Goal: Transaction & Acquisition: Purchase product/service

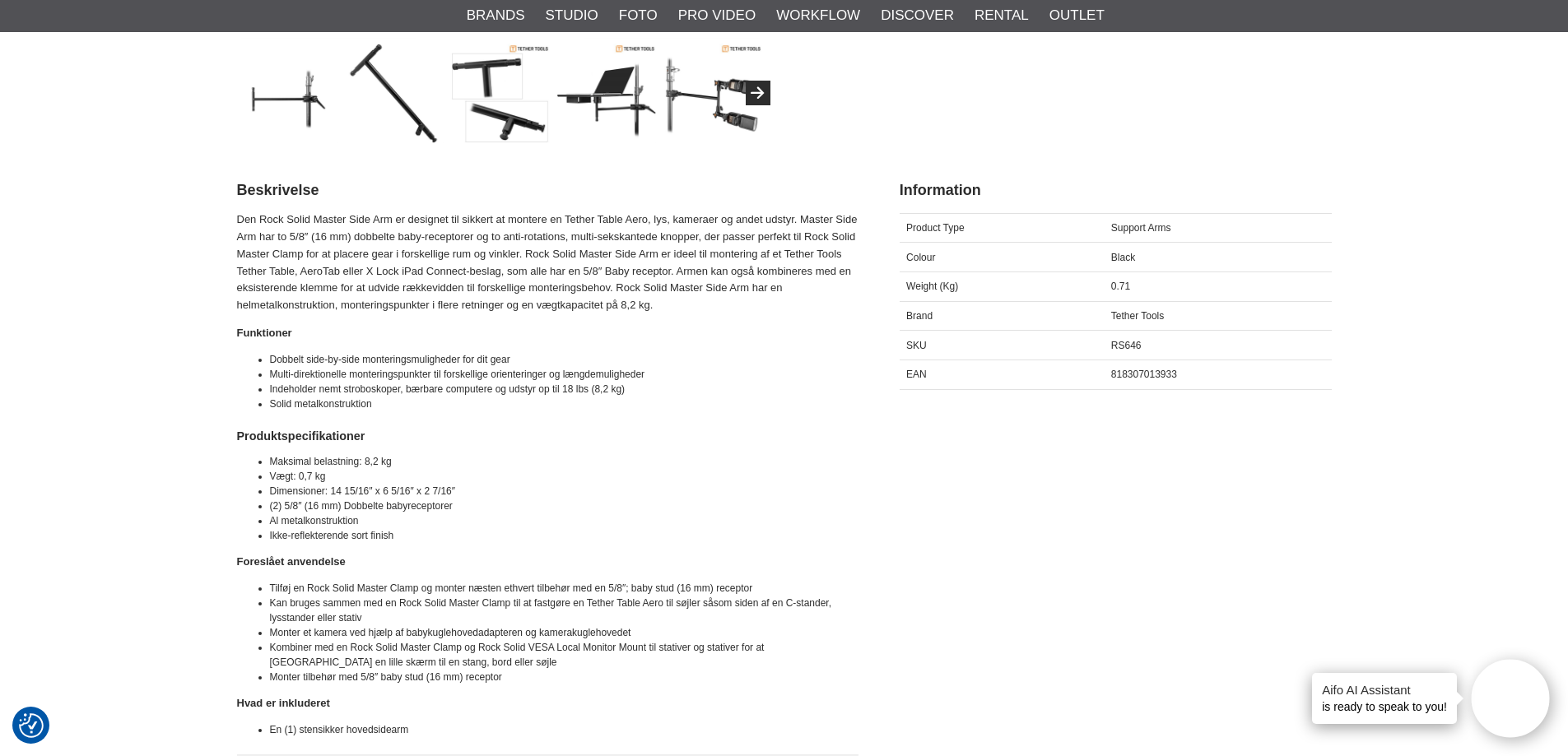
scroll to position [576, 0]
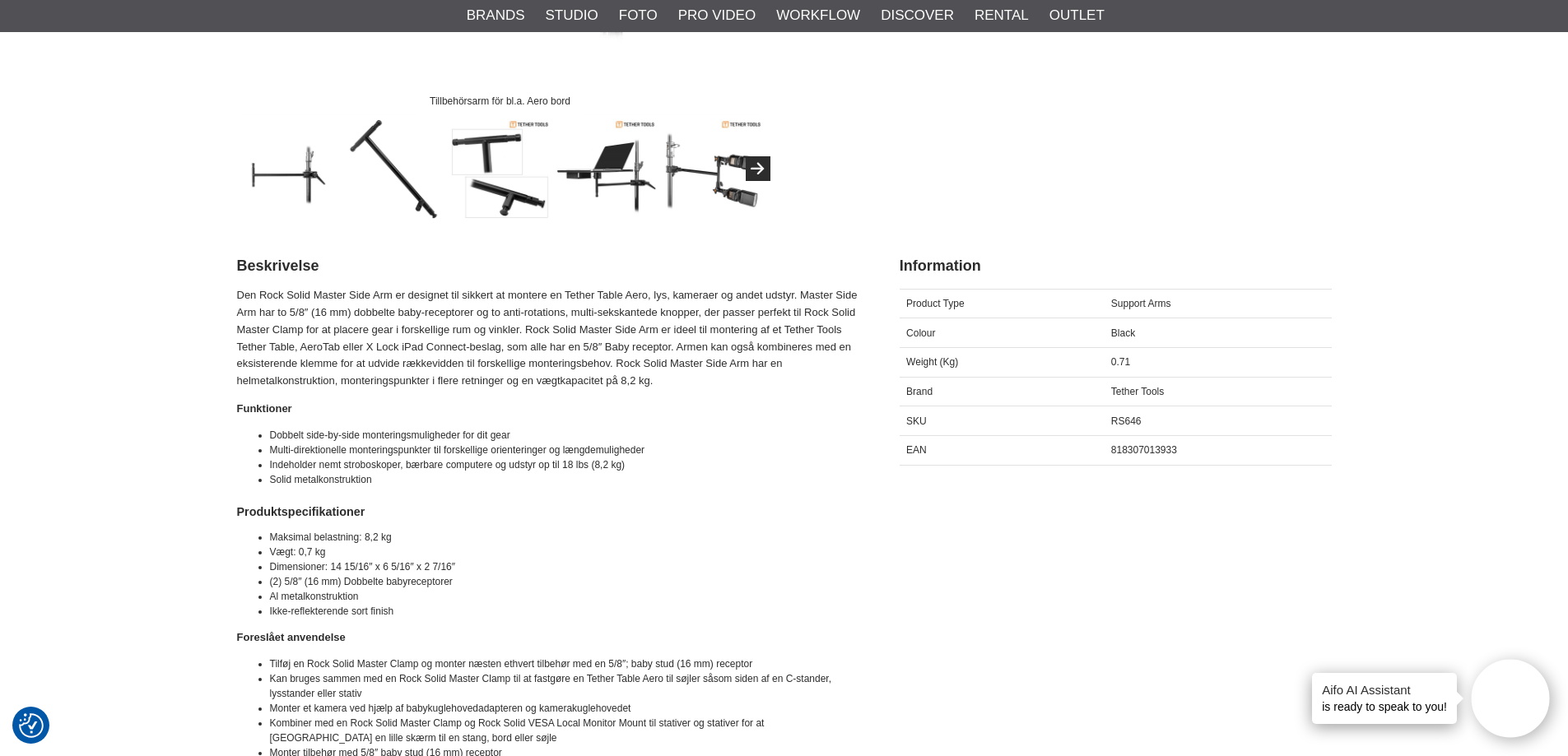
click at [627, 357] on p "Den Rock Solid Master Side Arm er designet til sikkert at montere en Tether Tab…" at bounding box center [547, 338] width 622 height 103
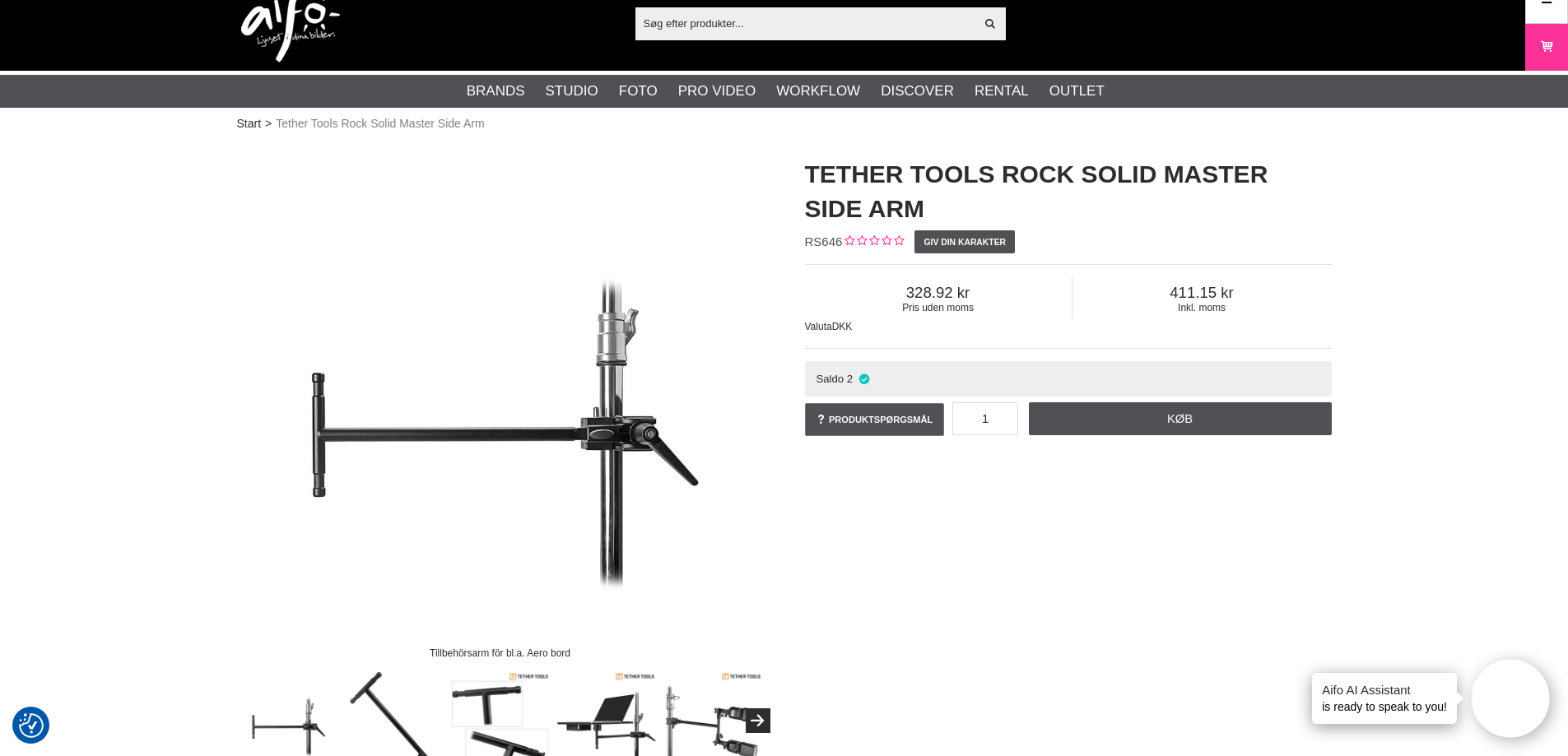
scroll to position [0, 0]
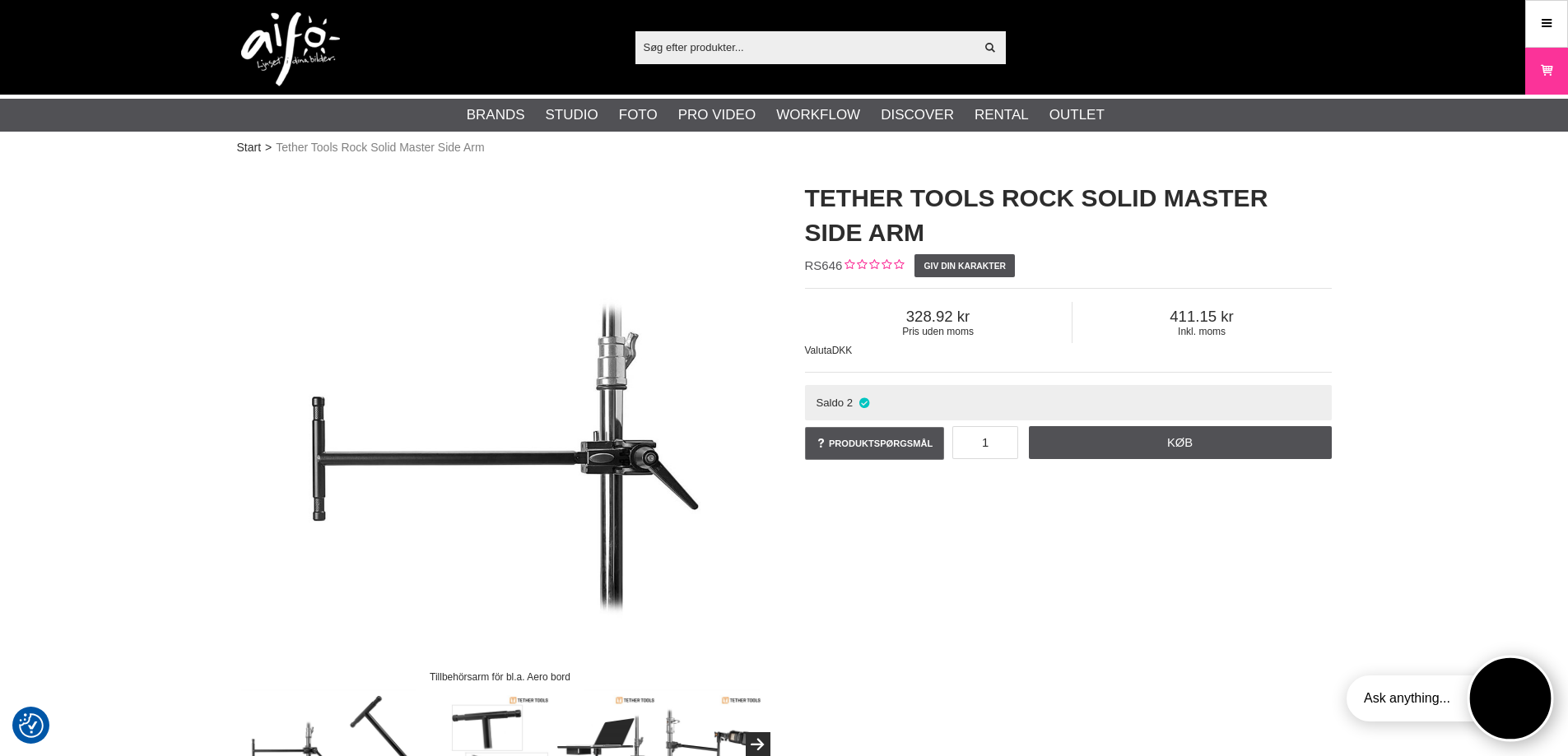
click at [1497, 706] on button "Open twise" at bounding box center [1510, 699] width 86 height 86
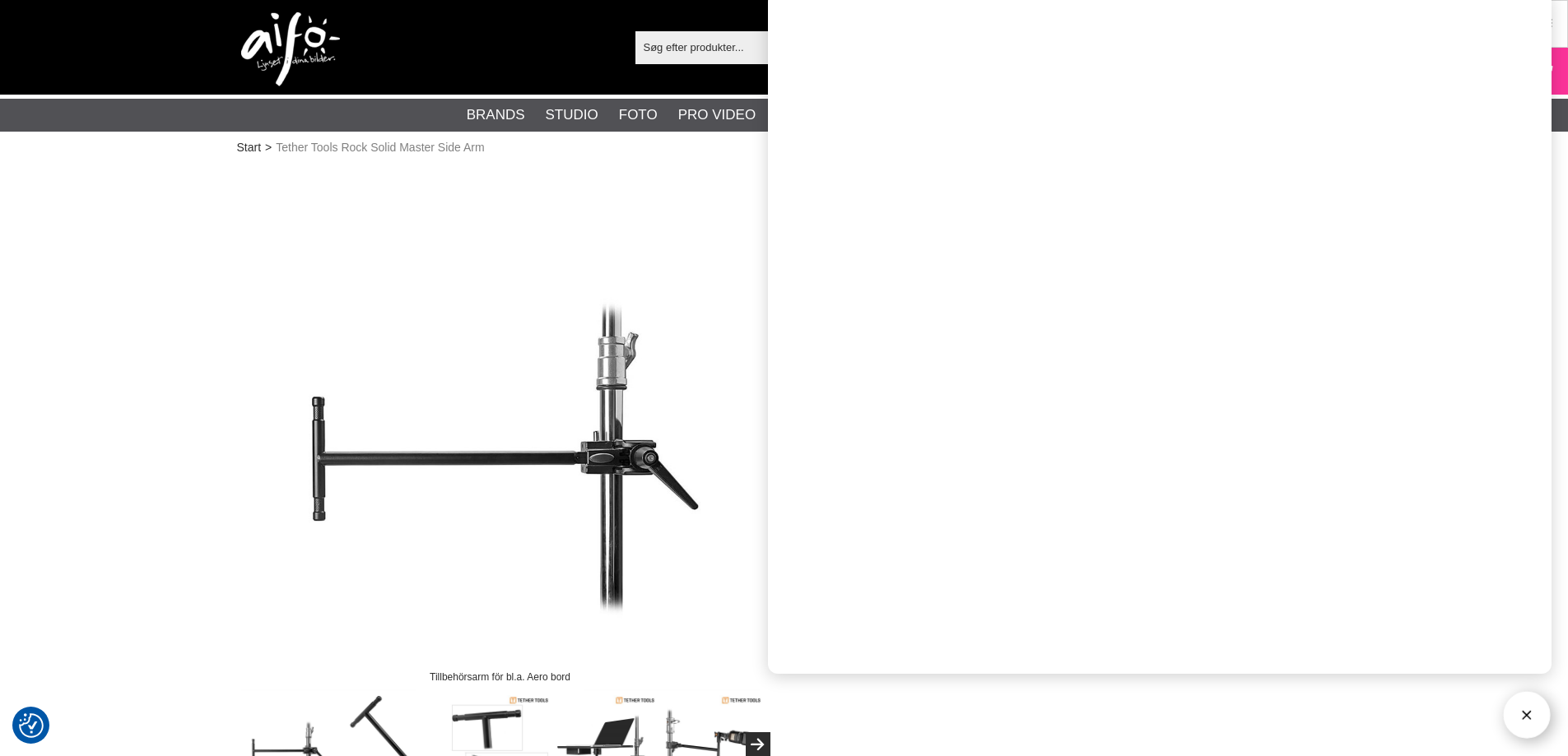
click at [649, 313] on img at bounding box center [500, 428] width 527 height 527
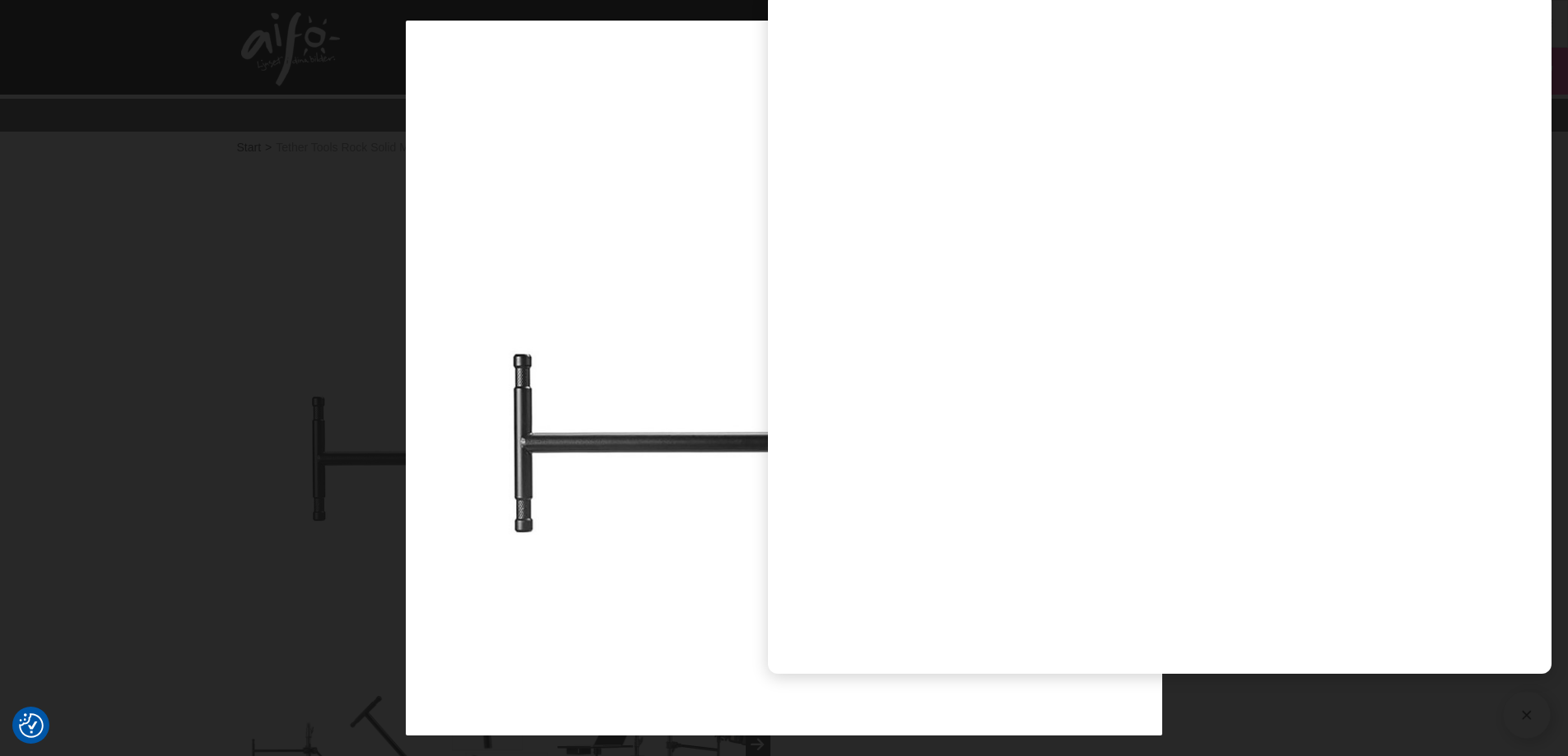
click at [329, 322] on div at bounding box center [784, 378] width 1568 height 756
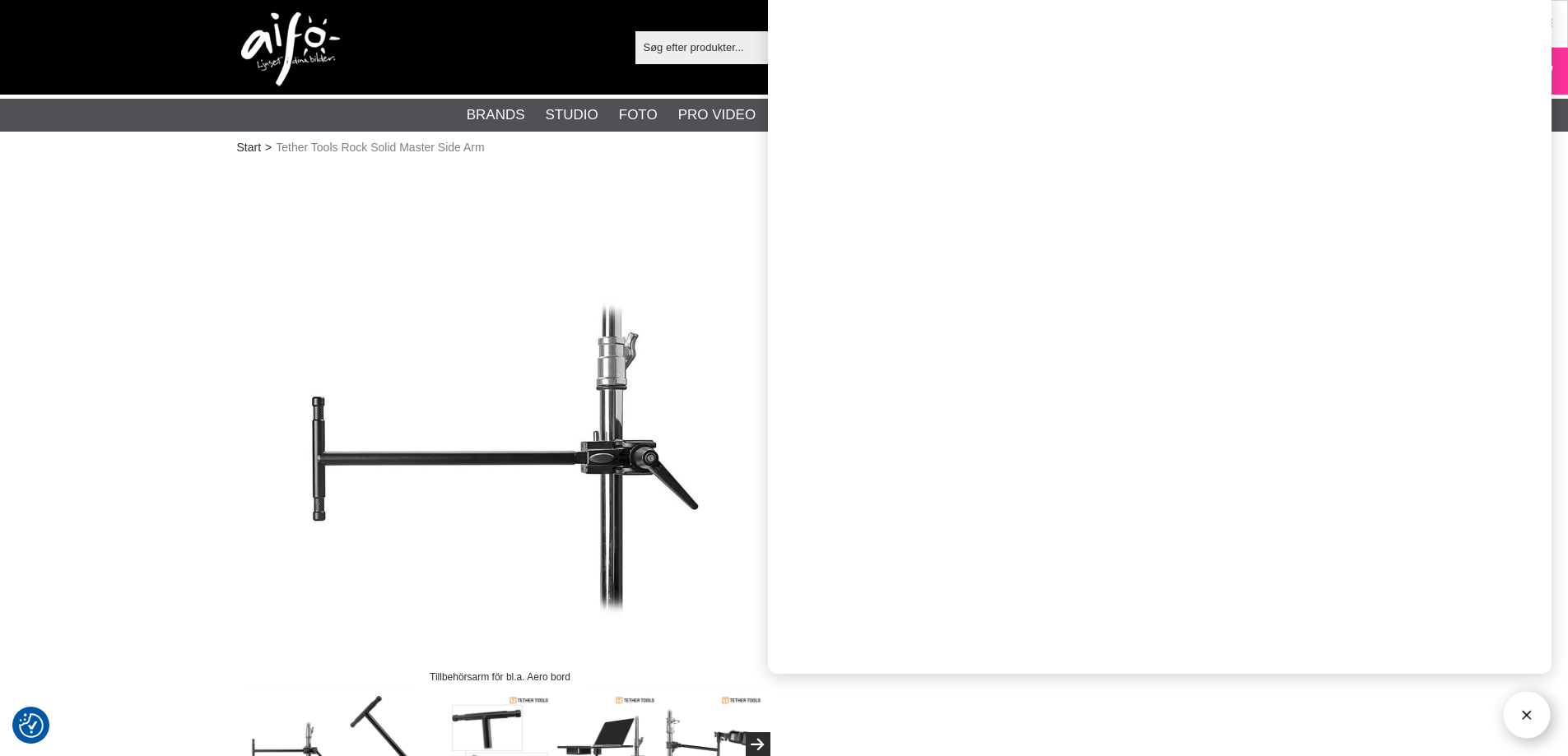
click at [1519, 721] on button "Open twise" at bounding box center [1527, 715] width 47 height 47
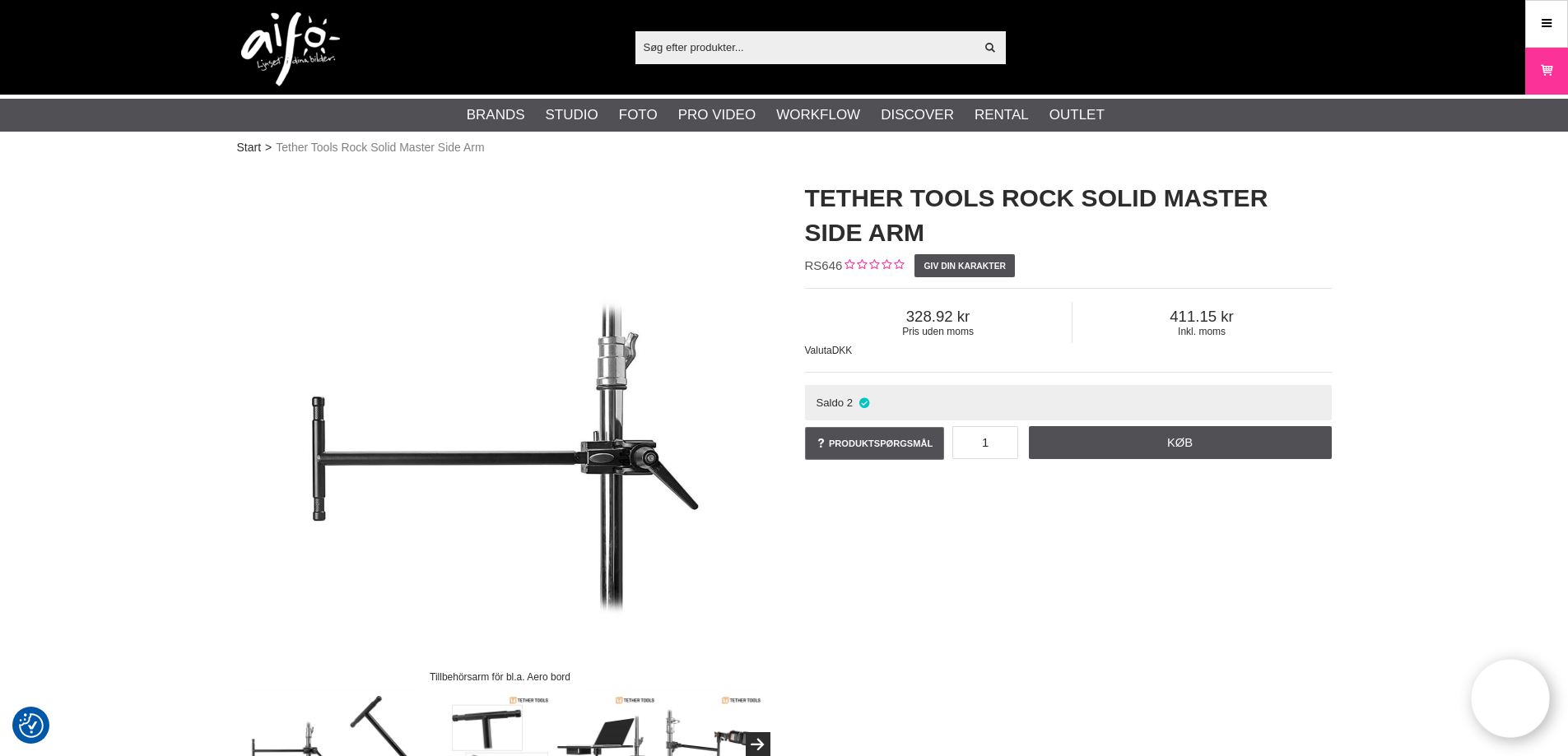
click at [1168, 584] on div "Tillbehörsarm för bl.a. Aero bord Tether Tools Rock Solid Master Side Arm RS646…" at bounding box center [784, 479] width 1136 height 630
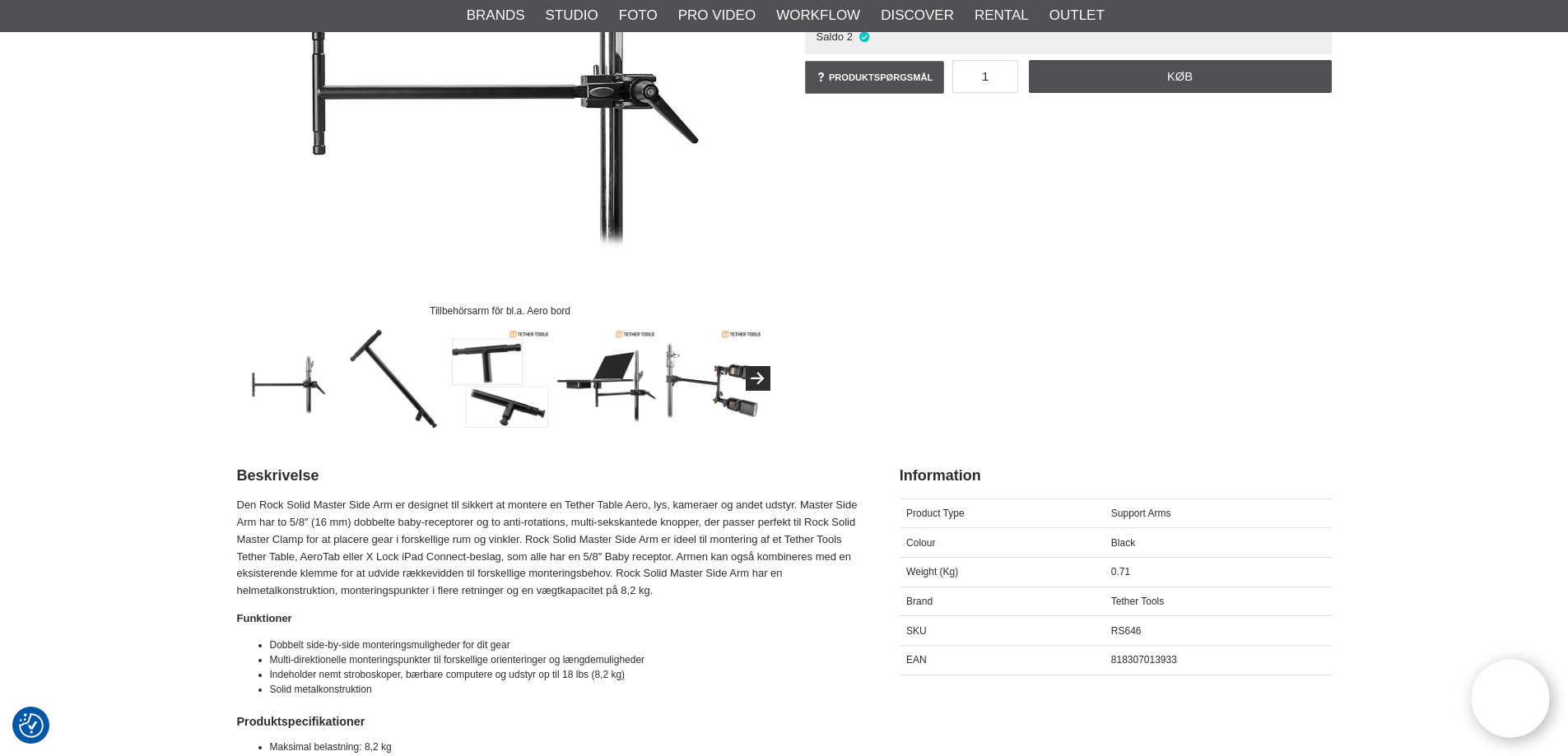
scroll to position [411, 0]
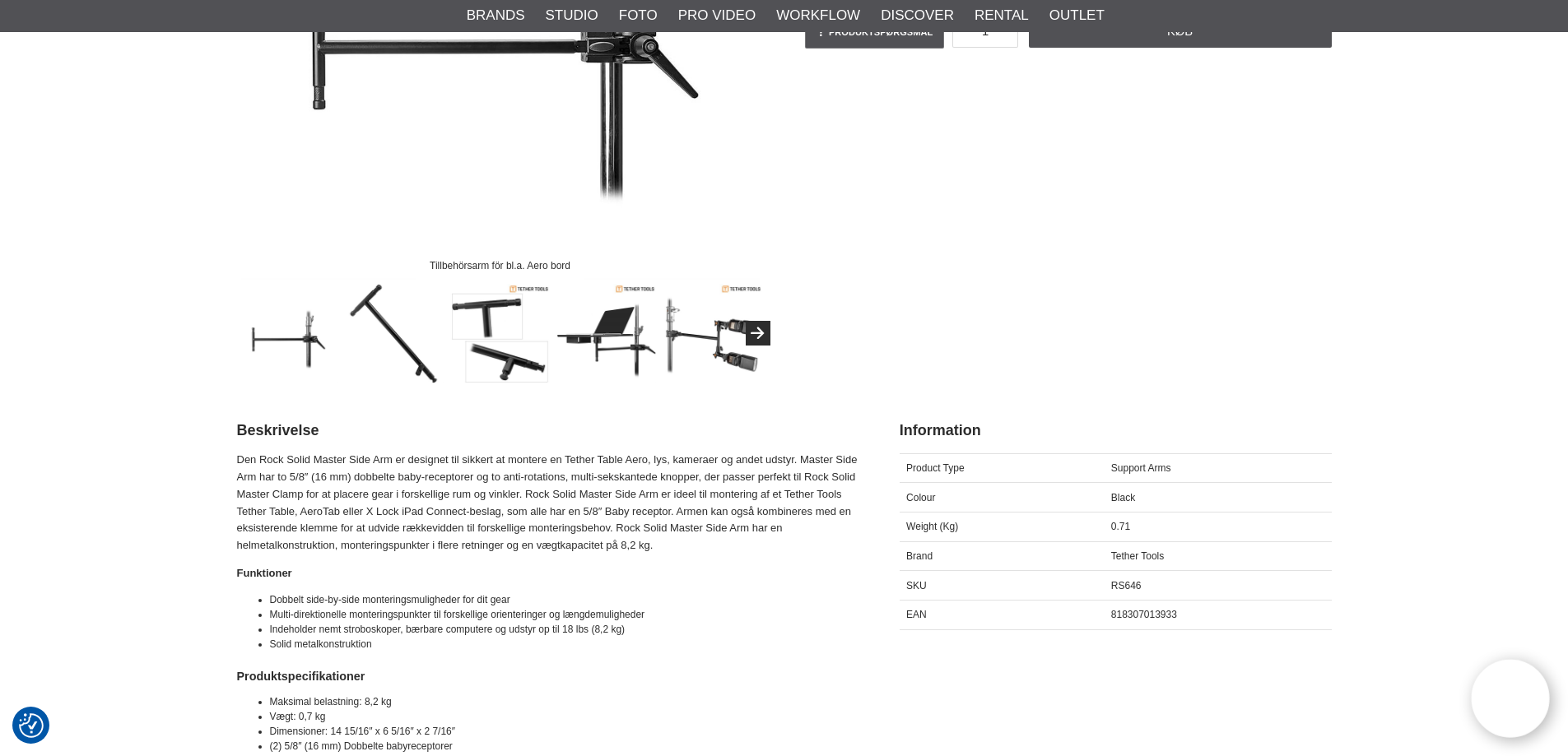
click at [1119, 554] on span "Tether Tools" at bounding box center [1137, 556] width 53 height 11
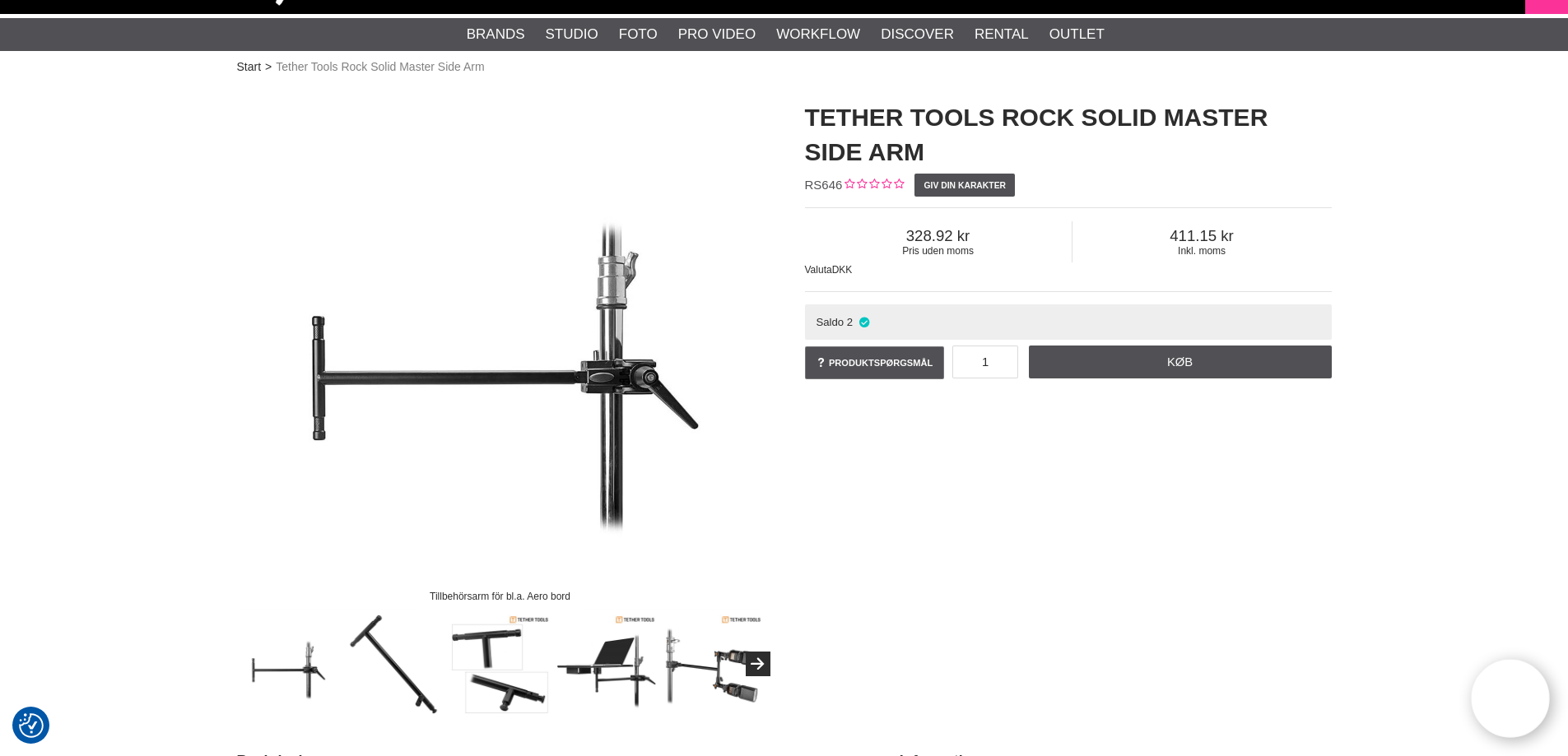
scroll to position [0, 0]
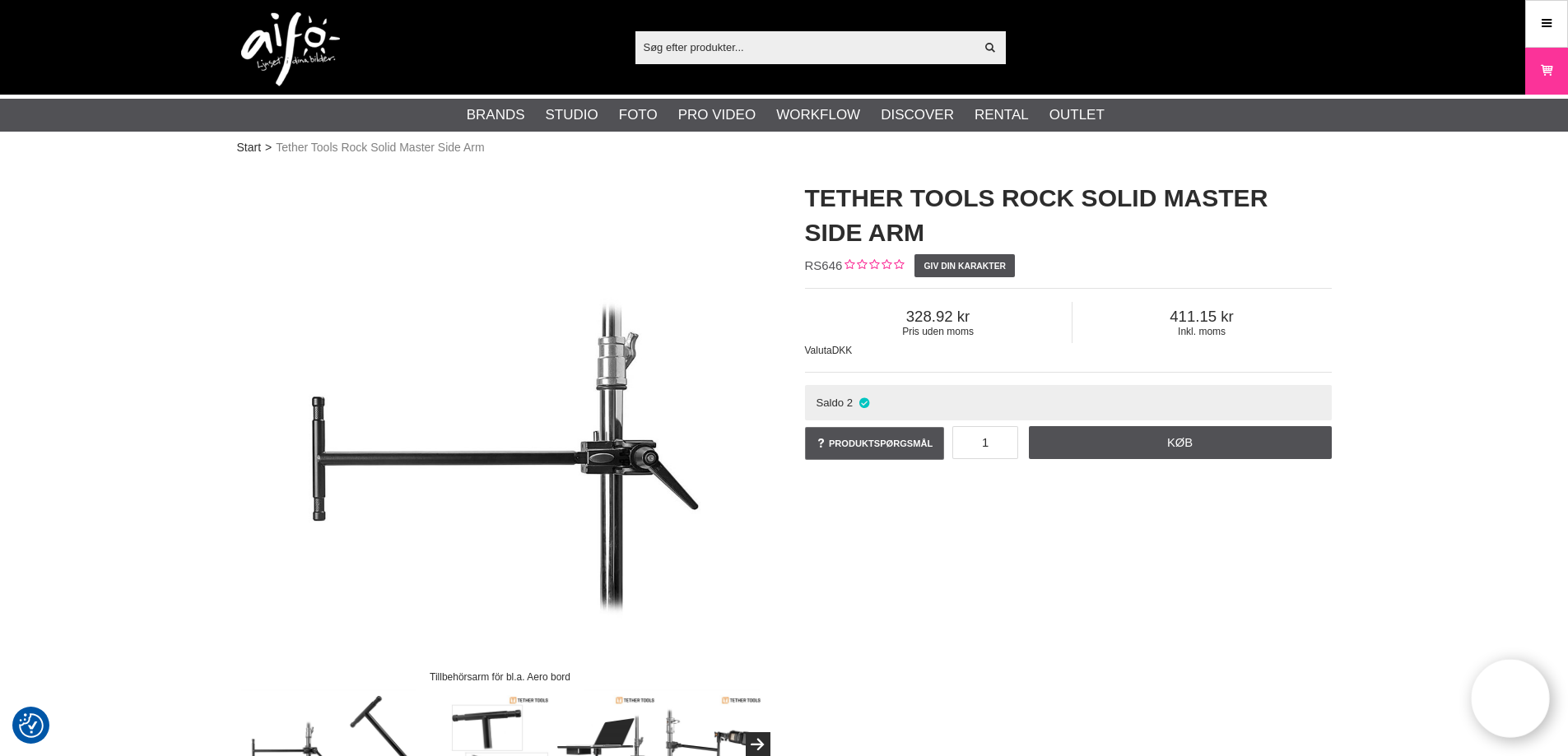
click at [844, 193] on h1 "Tether Tools Rock Solid Master Side Arm" at bounding box center [1068, 216] width 527 height 69
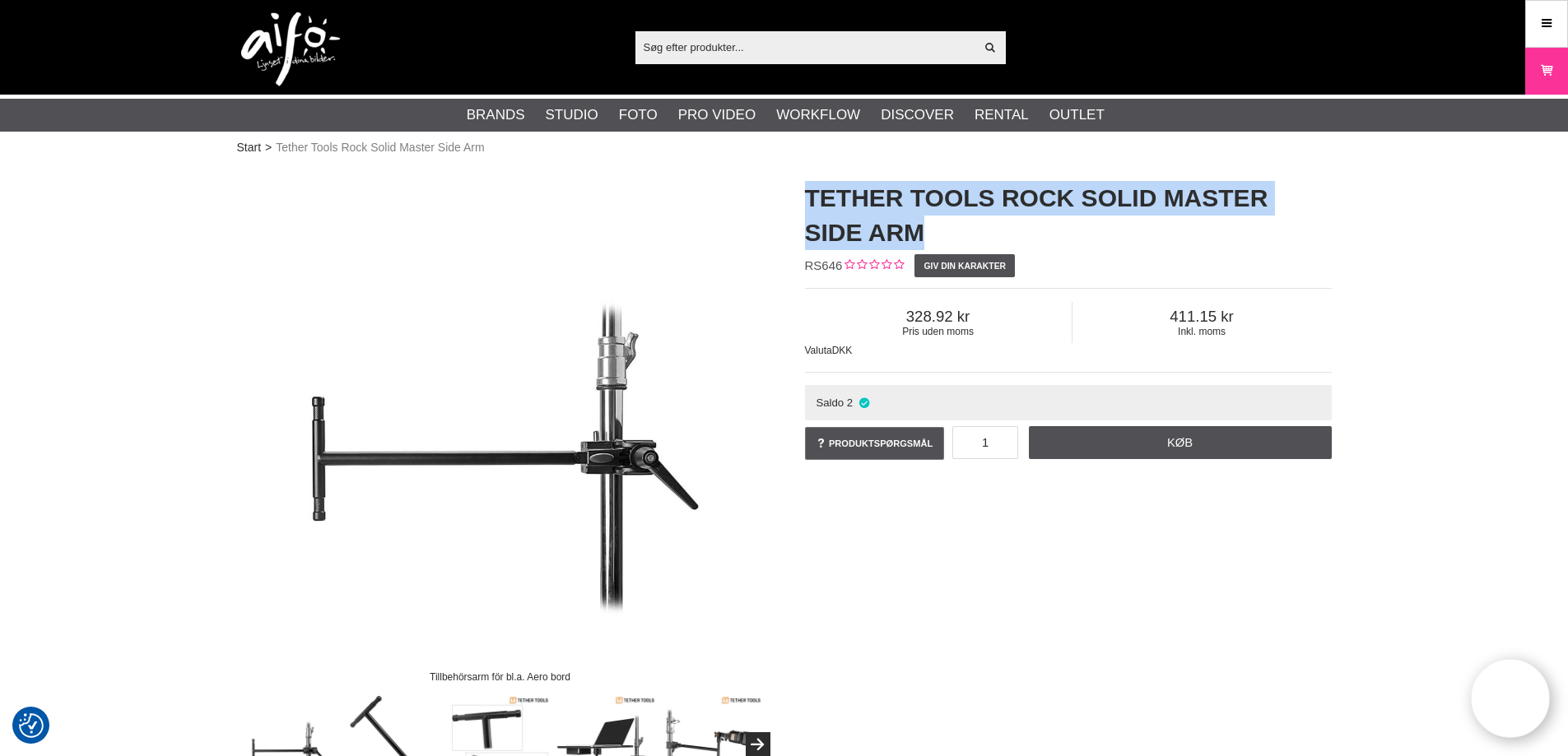
drag, startPoint x: 844, startPoint y: 193, endPoint x: 1199, endPoint y: 229, distance: 356.8
click at [1199, 229] on h1 "Tether Tools Rock Solid Master Side Arm" at bounding box center [1068, 216] width 527 height 69
copy div "Tether Tools Rock Solid Master Side Arm"
drag, startPoint x: 1517, startPoint y: 703, endPoint x: 1515, endPoint y: 711, distance: 8.2
click at [1516, 703] on button "Open twise" at bounding box center [1510, 699] width 86 height 86
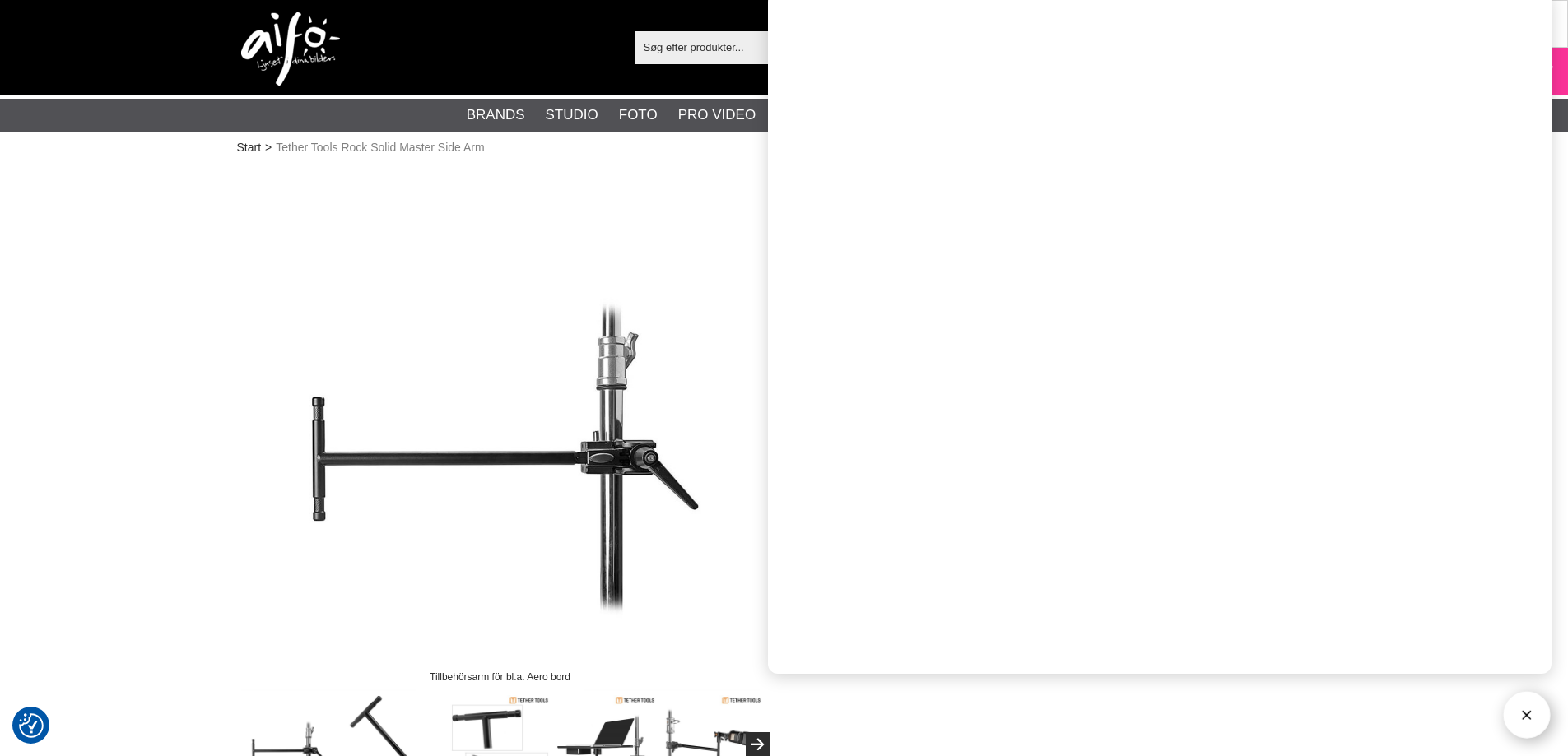
click at [567, 378] on img at bounding box center [500, 428] width 527 height 527
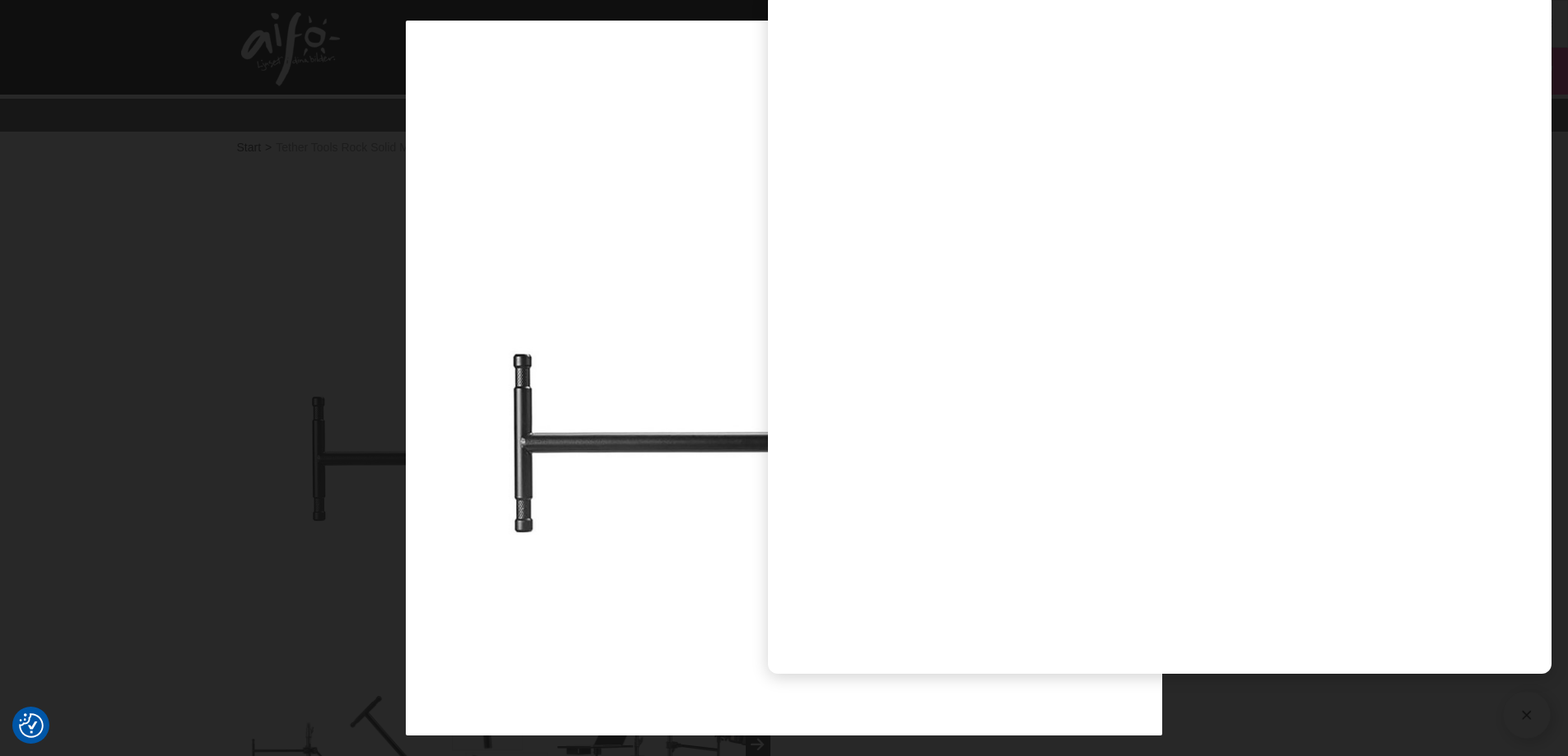
drag, startPoint x: 304, startPoint y: 345, endPoint x: 314, endPoint y: 348, distance: 10.4
click at [303, 345] on div at bounding box center [784, 378] width 1568 height 756
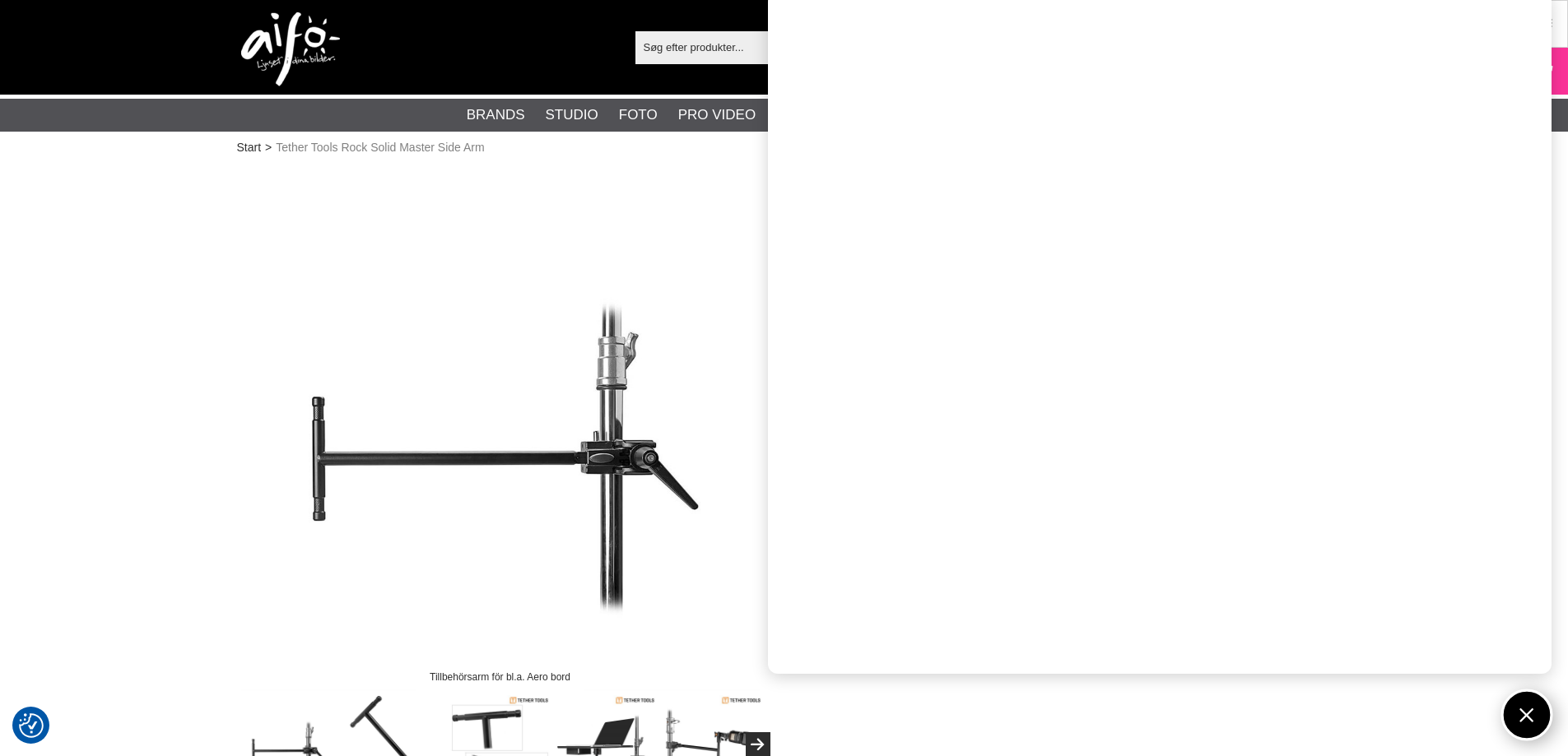
click at [1525, 703] on button "Open twise" at bounding box center [1527, 715] width 52 height 52
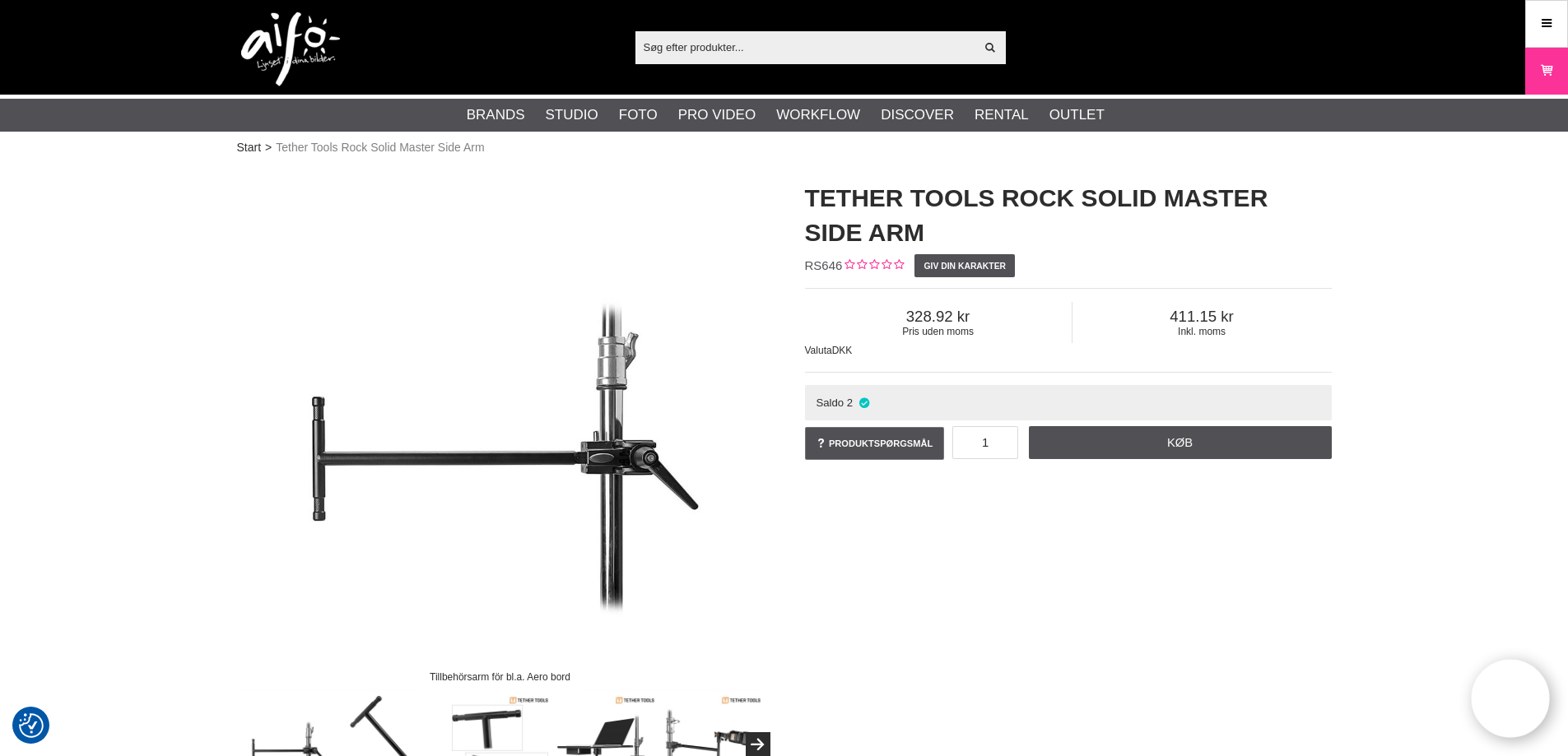
click at [1120, 508] on div "Tillbehörsarm för bl.a. Aero bord Tether Tools Rock Solid Master Side Arm RS646…" at bounding box center [784, 479] width 1136 height 630
click at [874, 446] on link "Produktspørgsmål" at bounding box center [875, 443] width 140 height 33
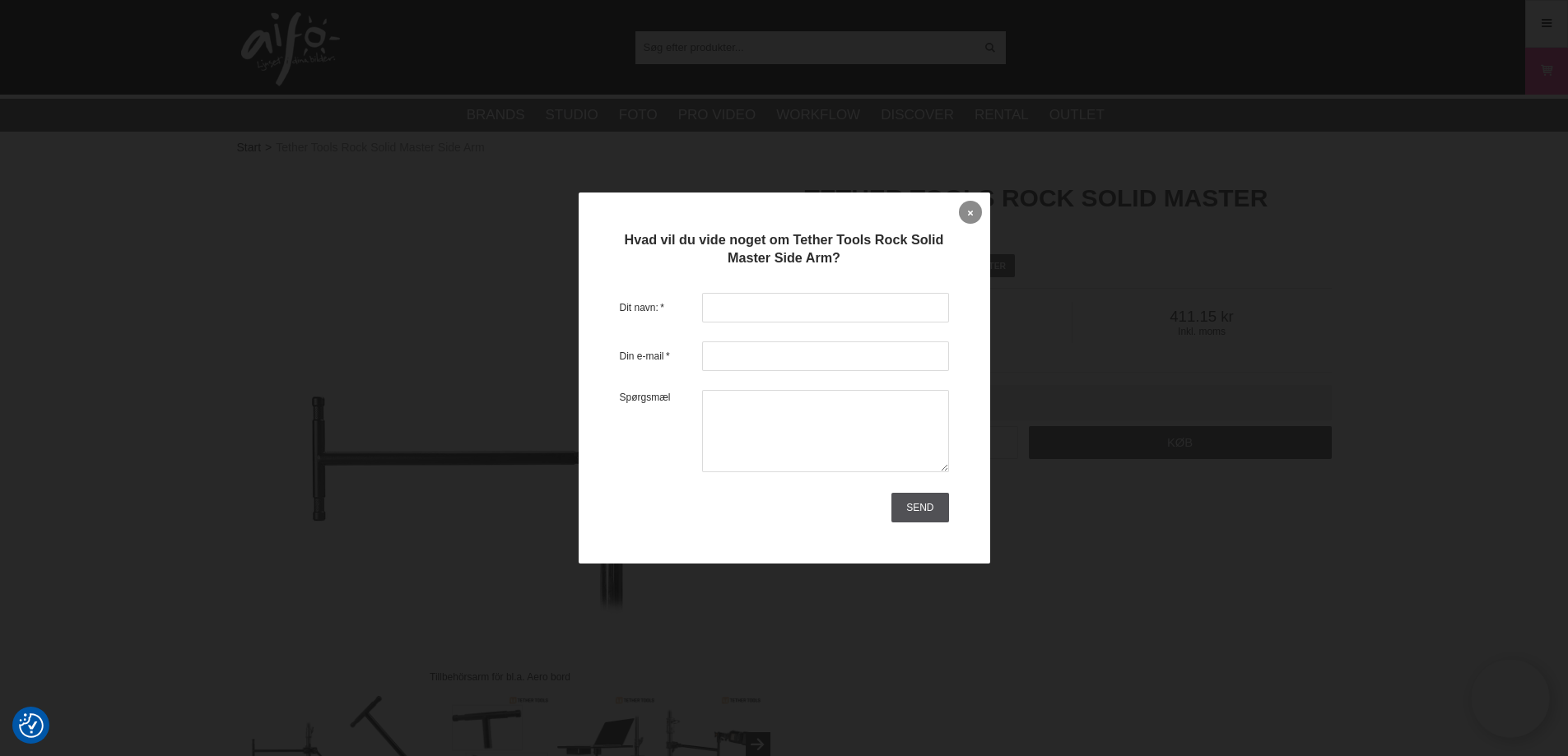
click at [968, 209] on icon at bounding box center [971, 213] width 5 height 9
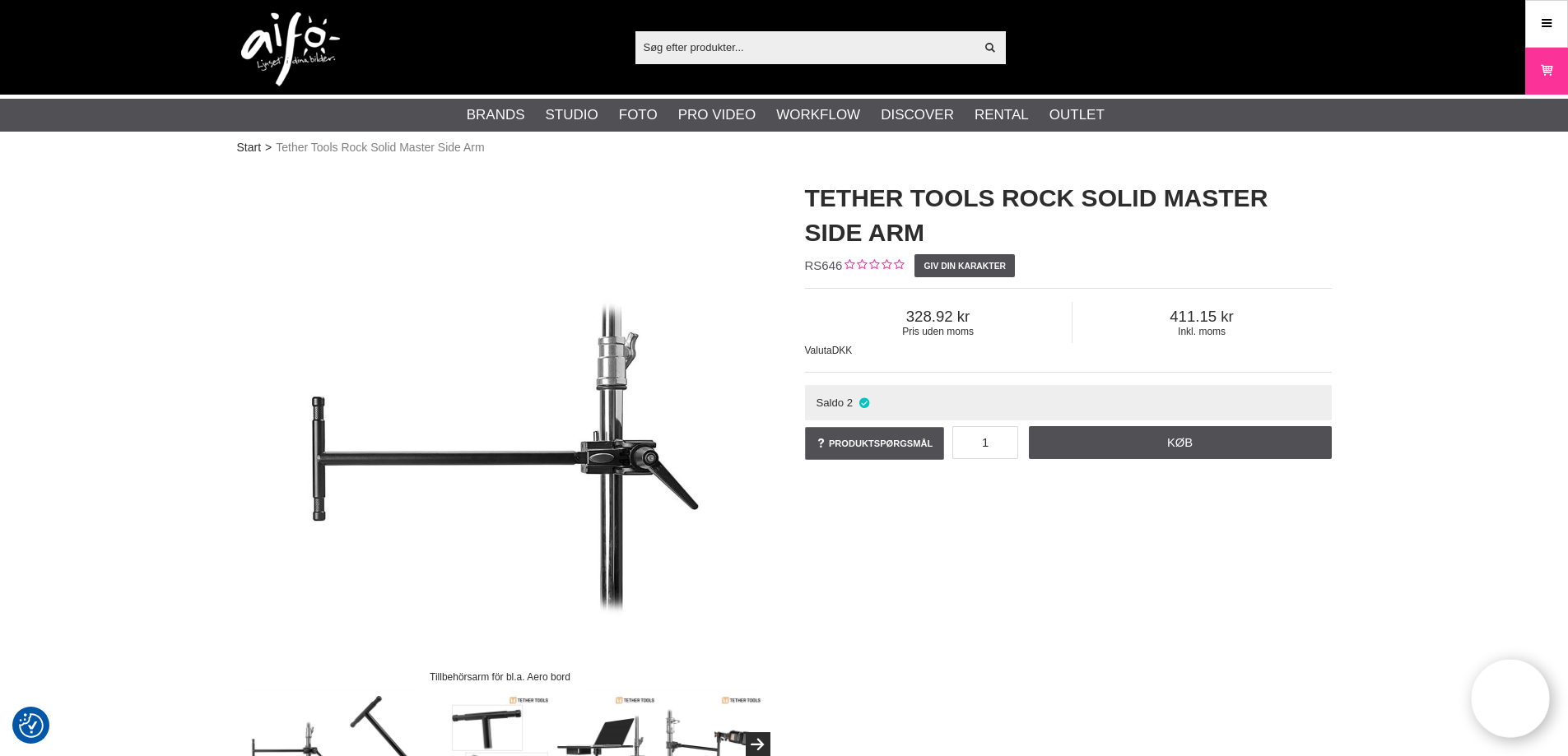
click at [865, 401] on icon at bounding box center [864, 403] width 14 height 12
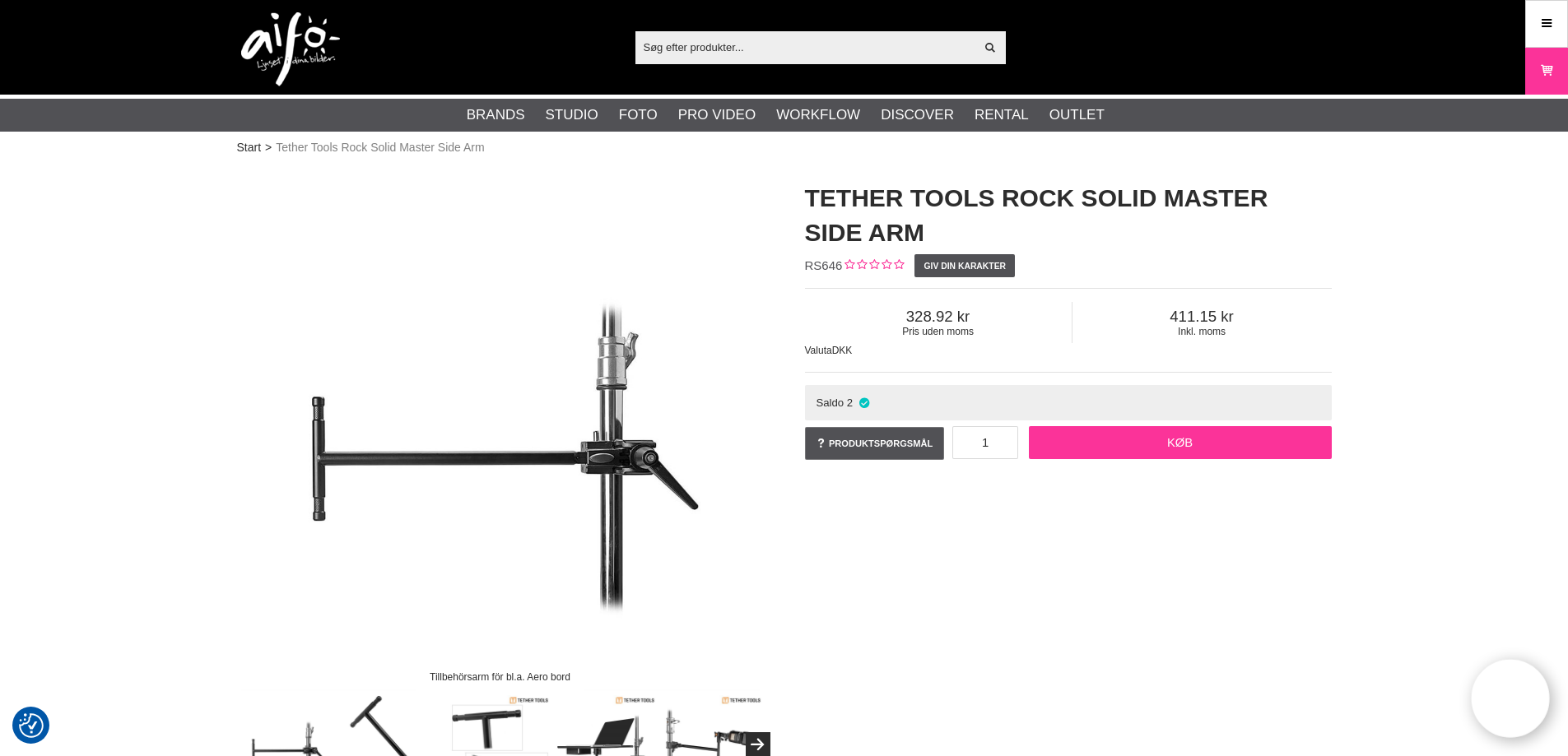
click at [1114, 446] on link "Køb" at bounding box center [1179, 443] width 303 height 33
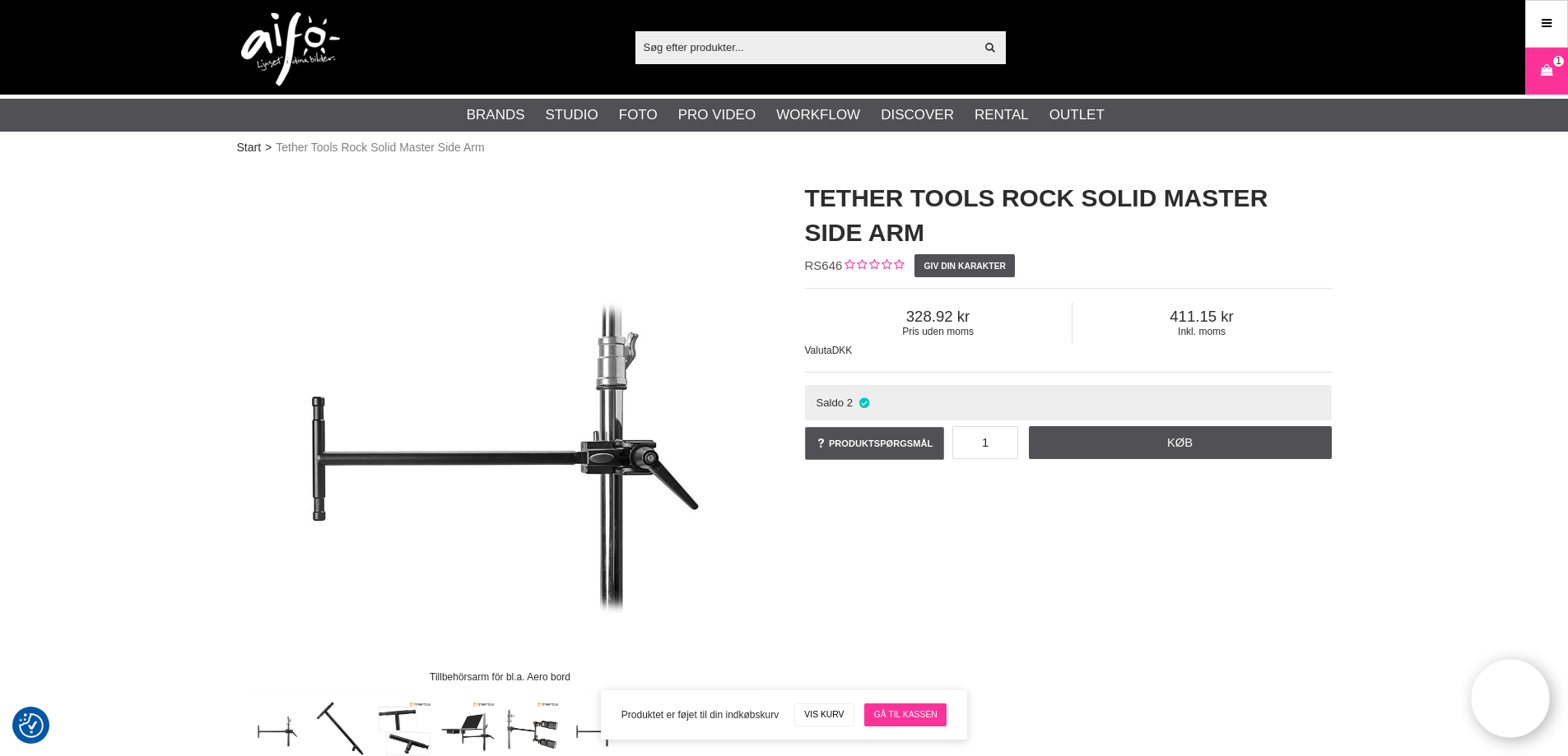
click at [909, 718] on link "Gå til kassen" at bounding box center [904, 715] width 82 height 23
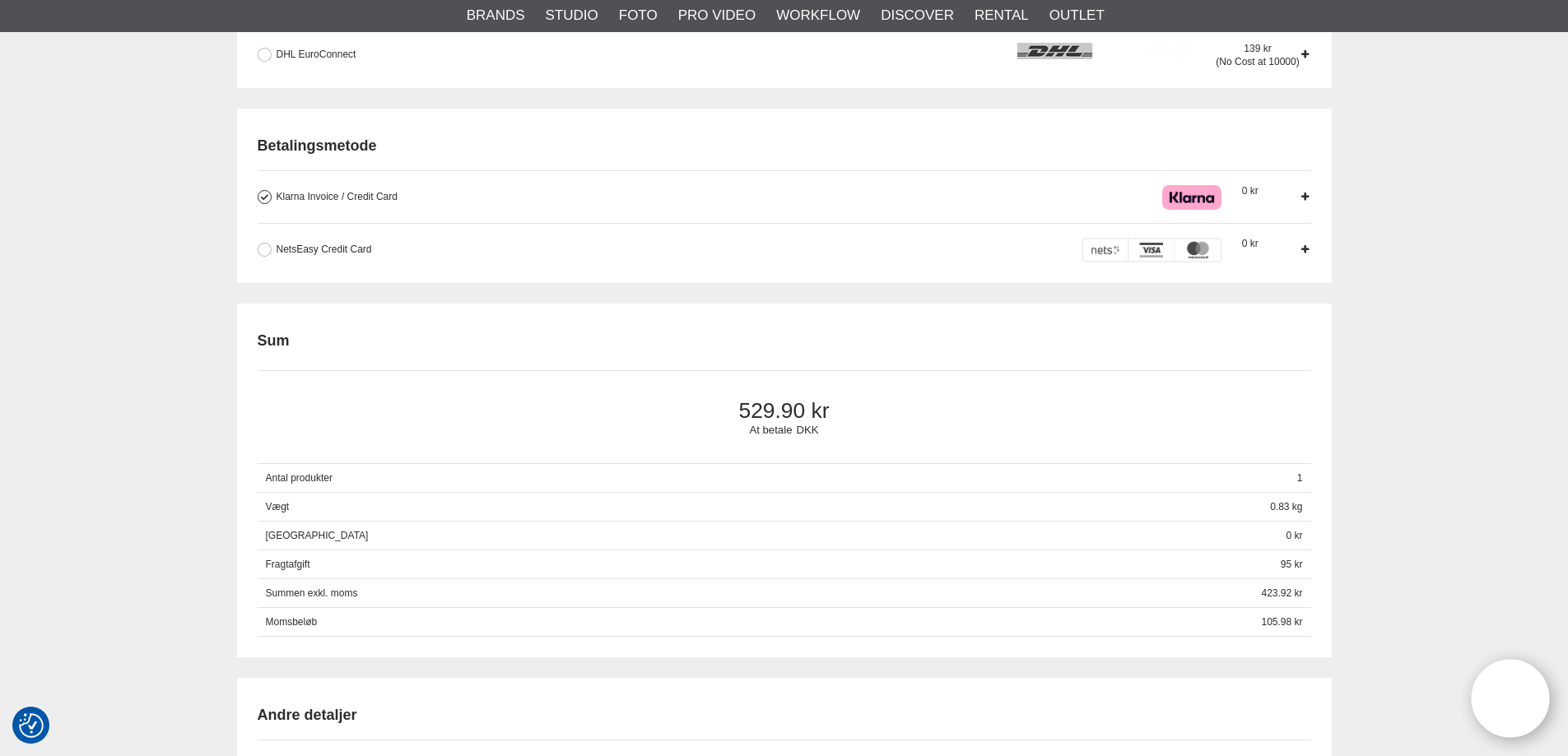
scroll to position [740, 0]
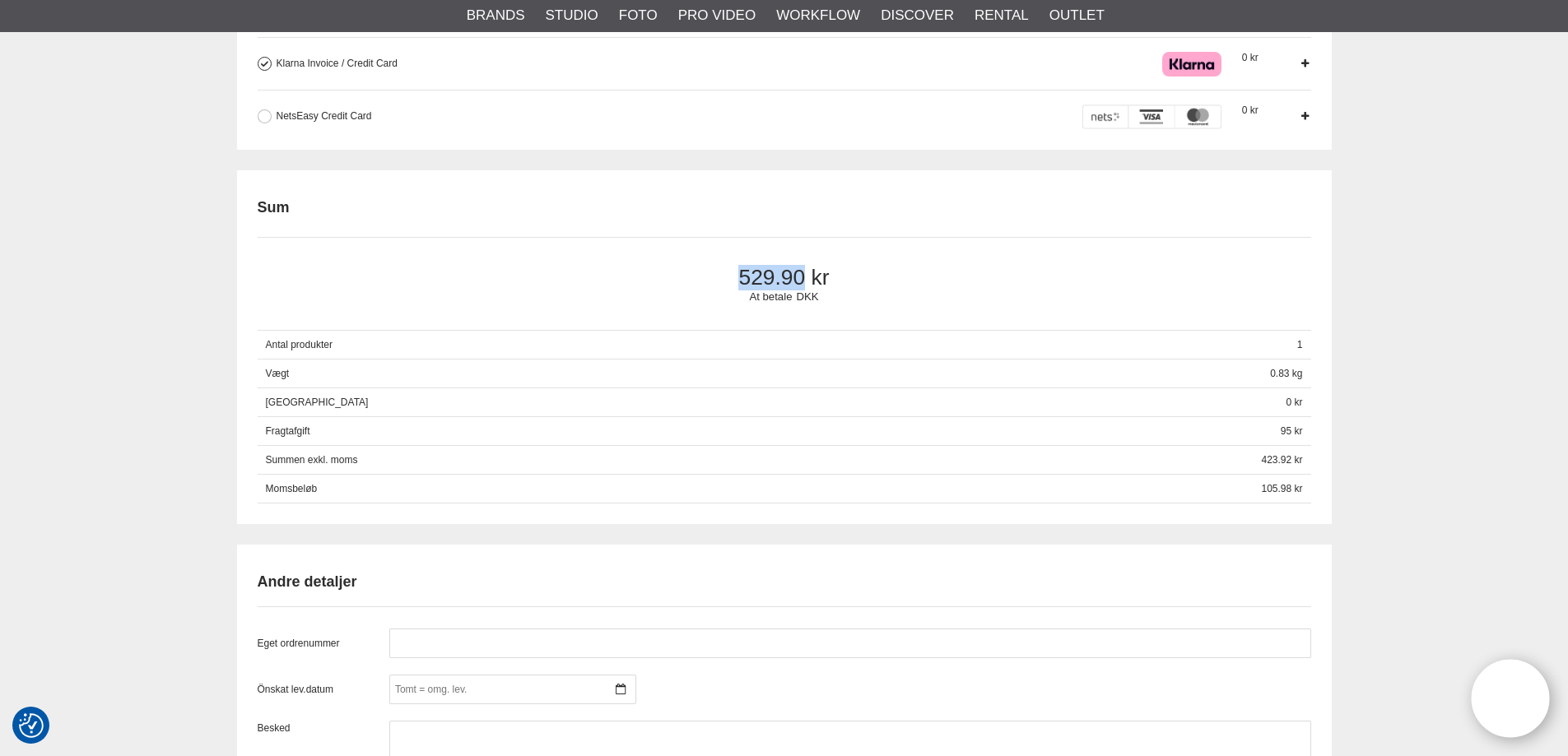
drag, startPoint x: 830, startPoint y: 276, endPoint x: 722, endPoint y: 269, distance: 108.2
click at [722, 269] on span "529.90" at bounding box center [784, 278] width 998 height 26
click at [1408, 322] on div "Kassen Kurv Priser exkl. moms Artikelkod Benämning Antal Pris Rabatt Belopp Rad…" at bounding box center [784, 437] width 1568 height 2037
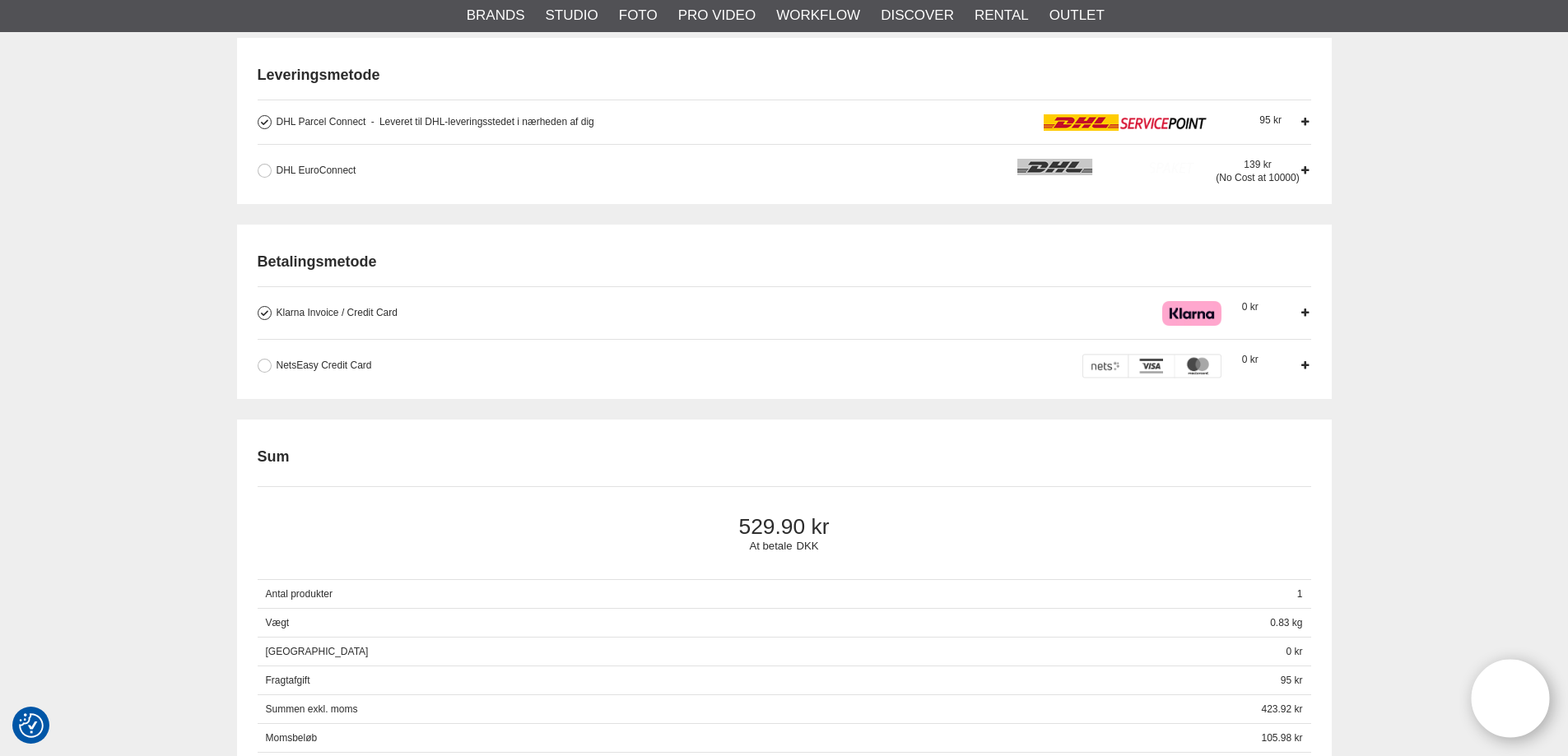
scroll to position [576, 0]
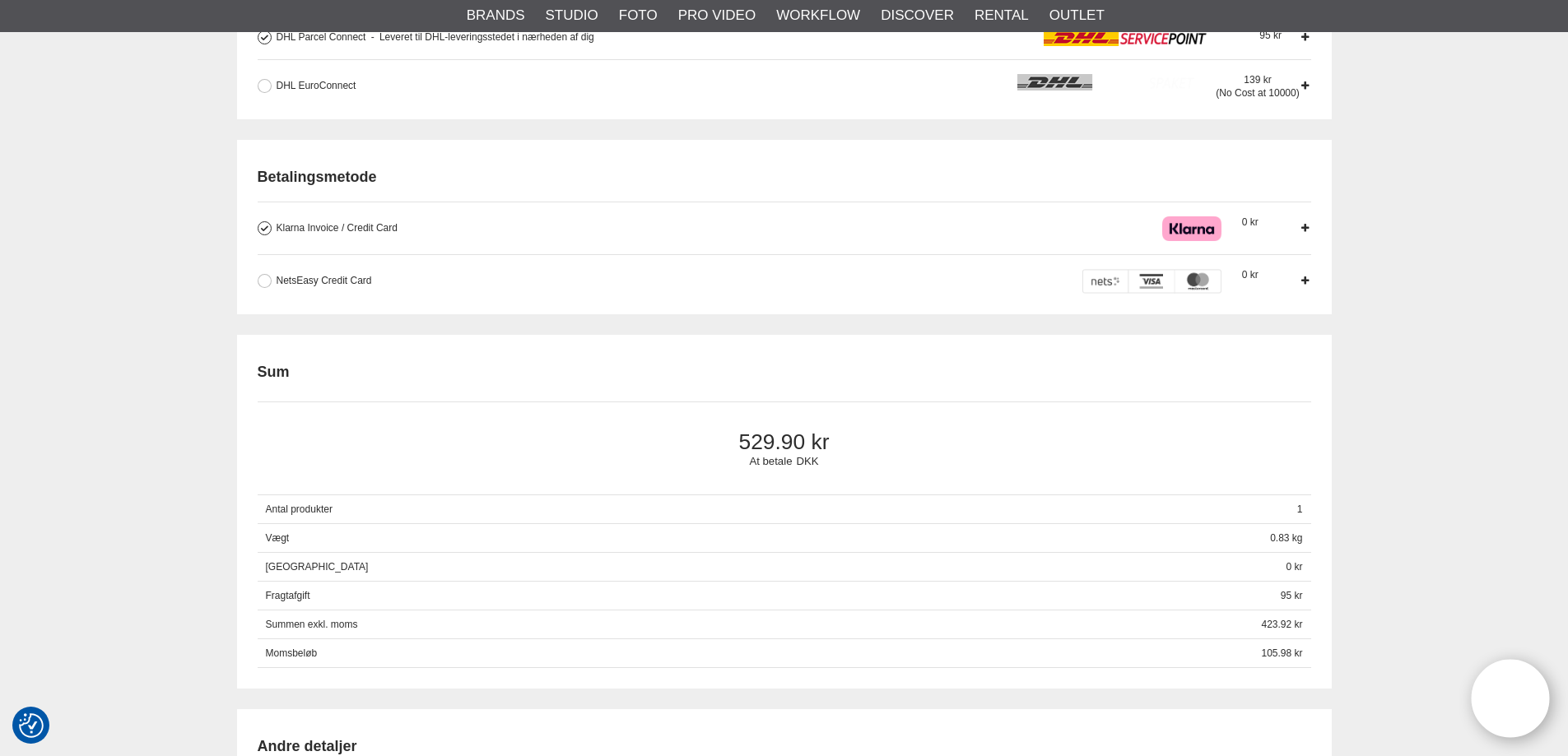
click at [1404, 374] on div "Kassen Kurv Priser exkl. moms Artikelkod Benämning Antal Pris Rabatt Belopp Rad…" at bounding box center [784, 602] width 1568 height 2037
click at [1419, 465] on div "Kassen Kurv Priser exkl. moms Artikelkod Benämning Antal Pris Rabatt Belopp Rad…" at bounding box center [784, 602] width 1568 height 2037
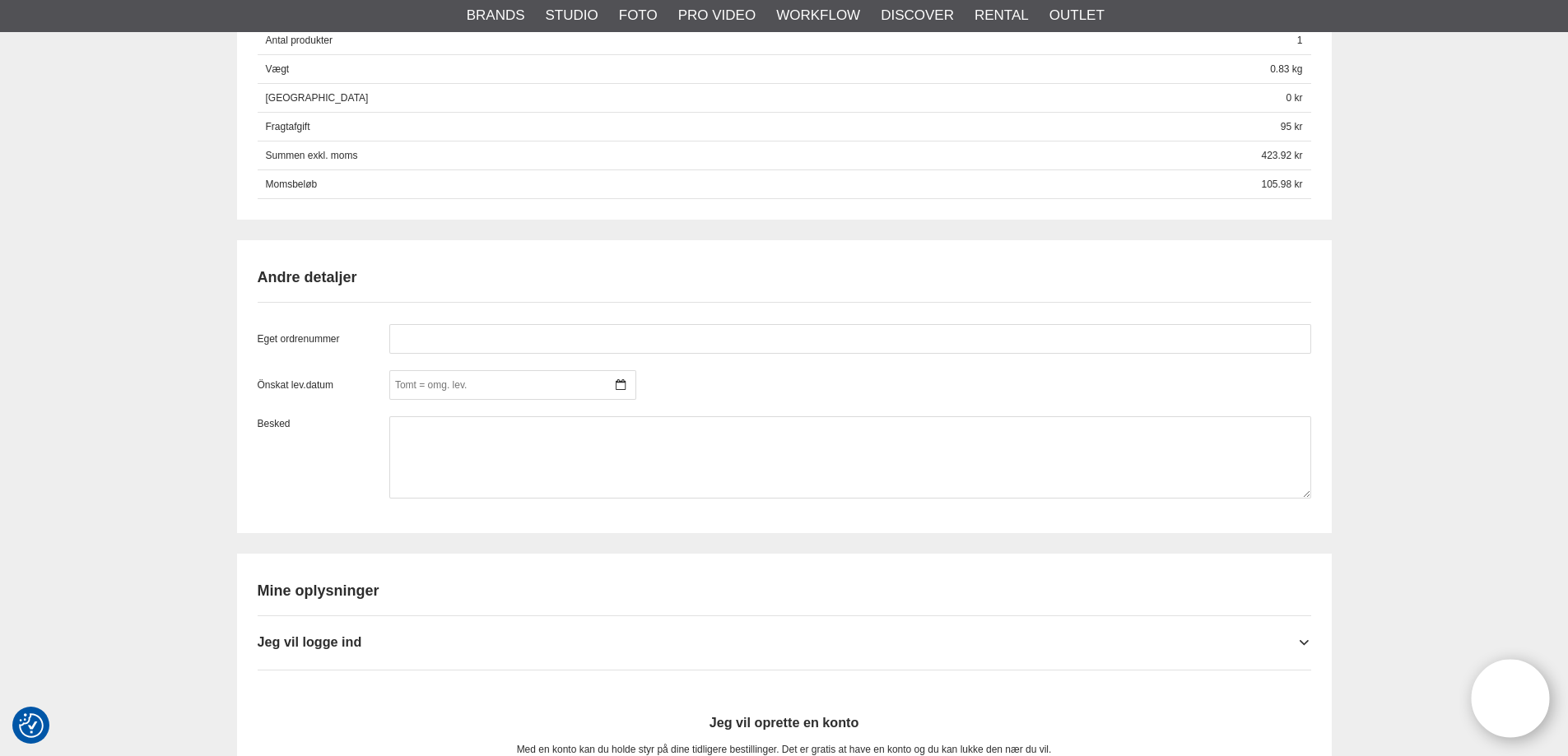
scroll to position [1008, 0]
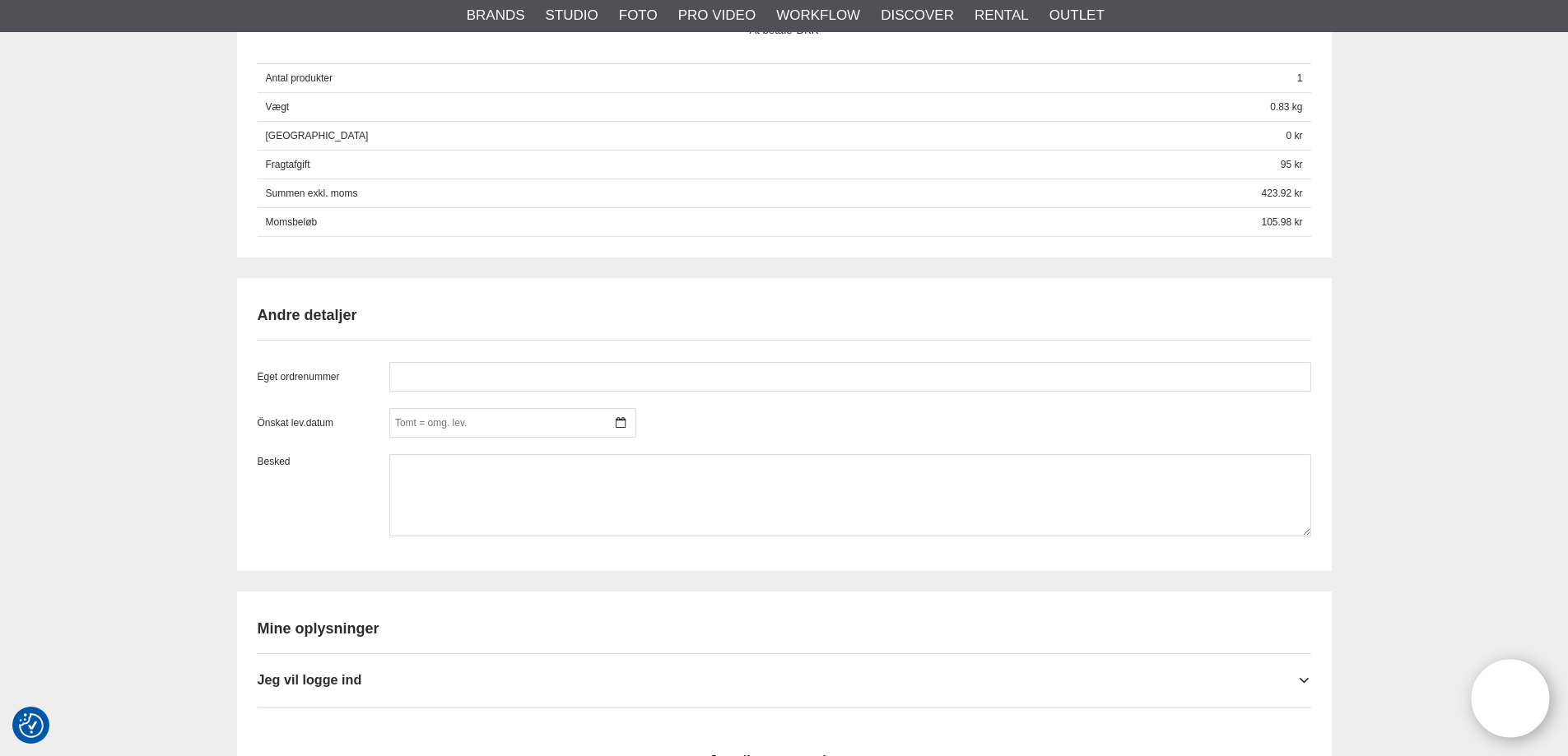
click at [1376, 428] on div "Kassen Kurv Priser exkl. moms Artikelkod Benämning Antal Pris Rabatt Belopp Rad…" at bounding box center [784, 171] width 1568 height 2037
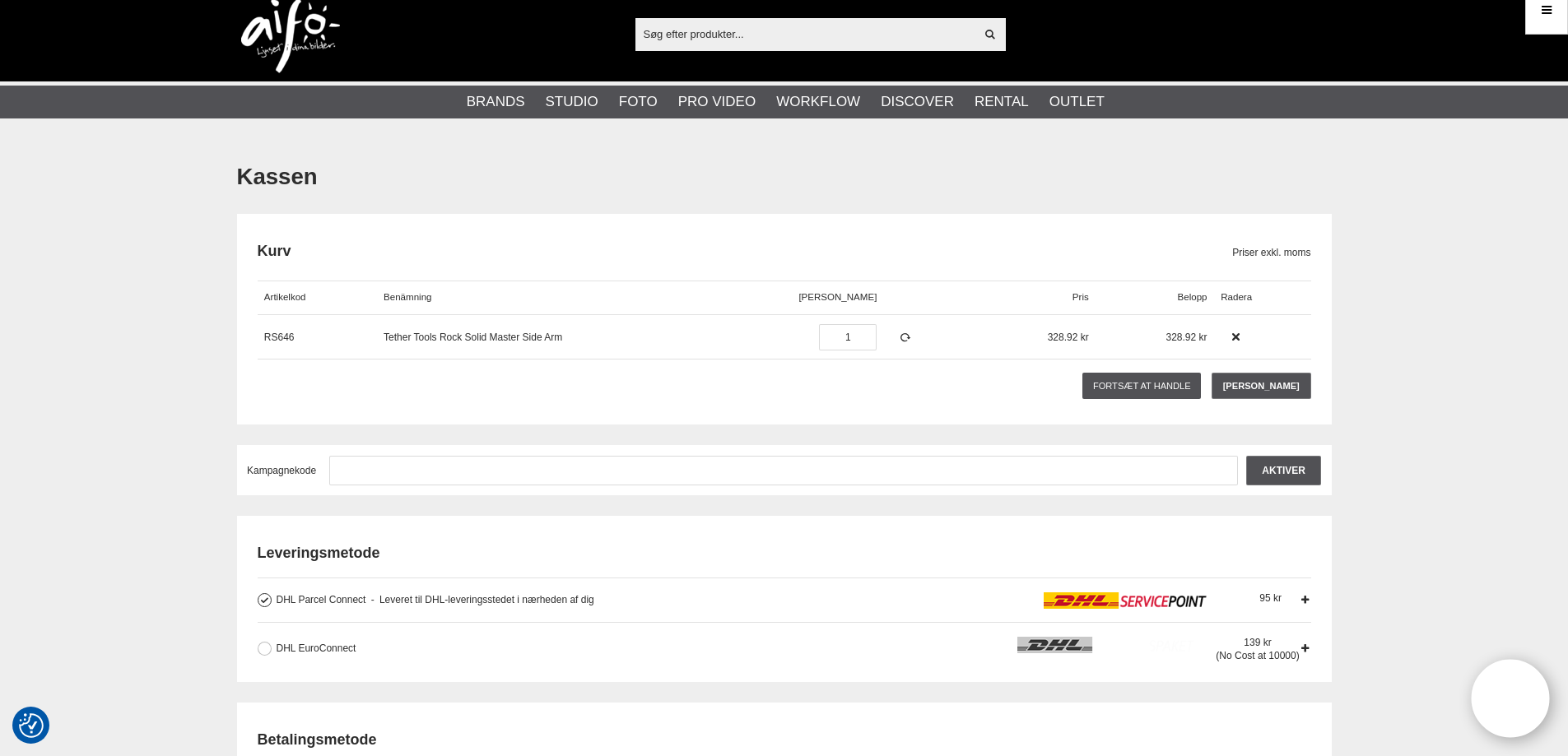
scroll to position [0, 0]
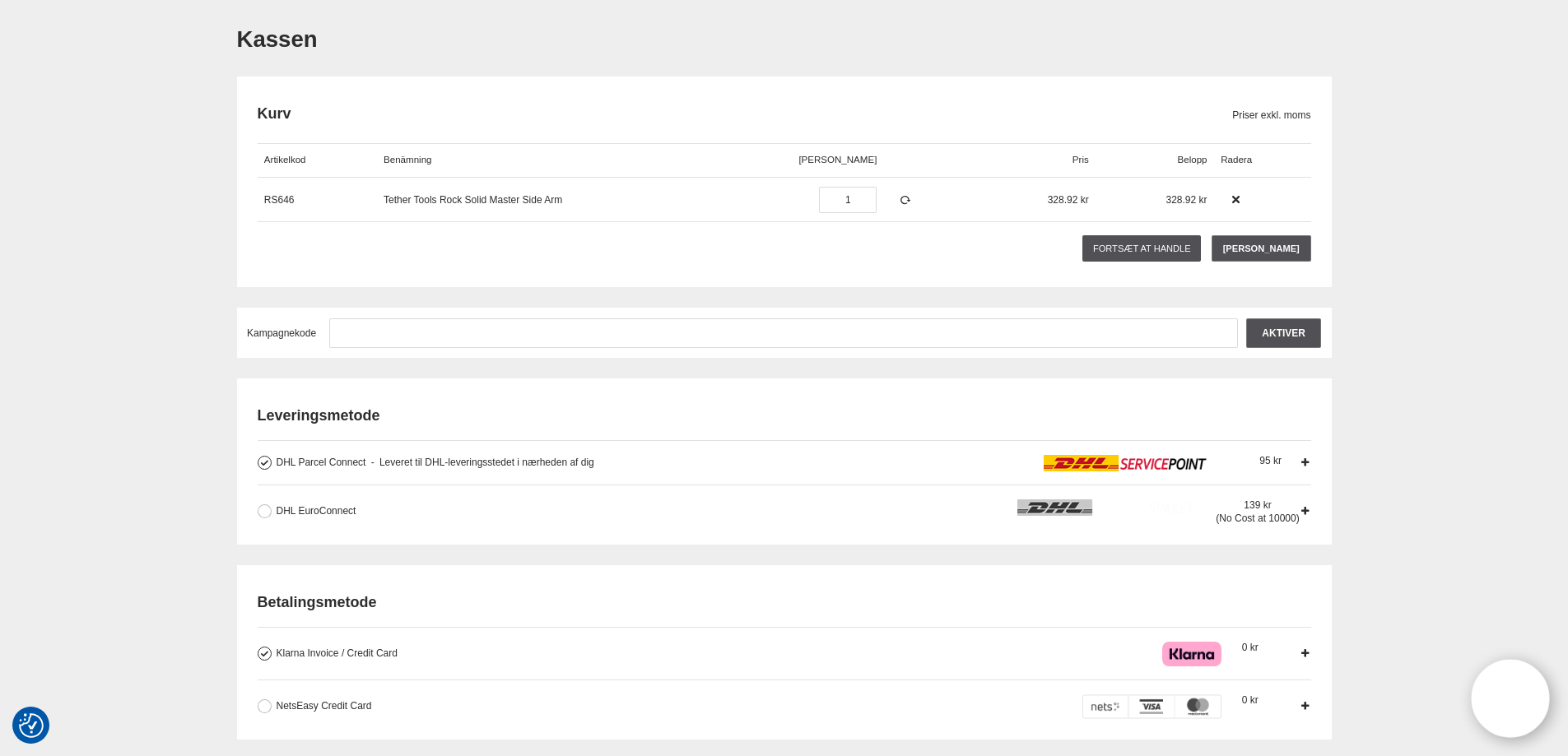
scroll to position [247, 0]
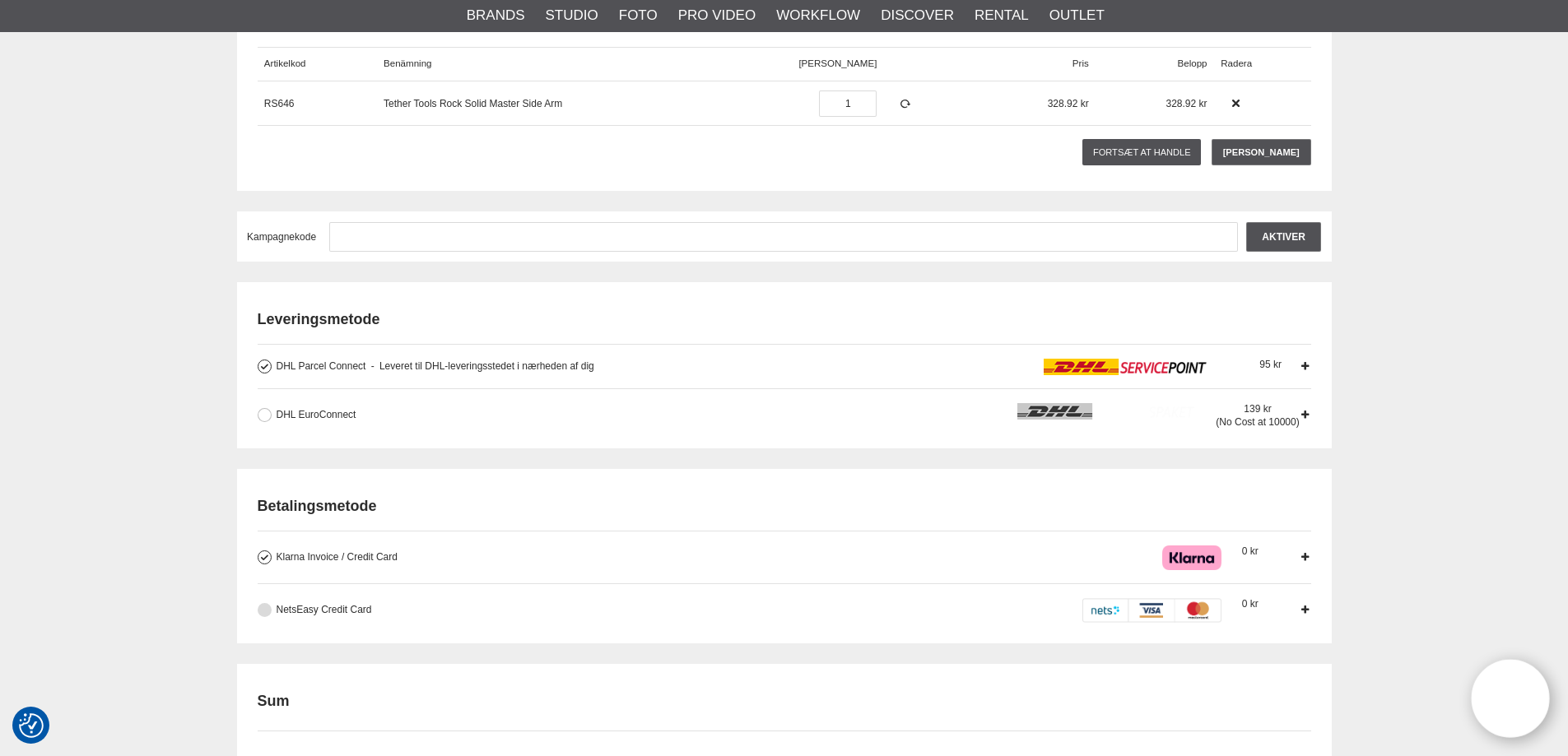
click at [263, 611] on button at bounding box center [265, 610] width 14 height 14
click at [275, 415] on label "DHL EuroConnect Levering sker direkte til virksomhedens angivne modtageradresse…" at bounding box center [785, 415] width 1028 height 25
click at [0, 0] on input "DHL EuroConnect Levering sker direkte til virksomhedens angivne modtageradresse…" at bounding box center [0, 0] width 0 height 0
click at [262, 366] on button at bounding box center [265, 366] width 14 height 14
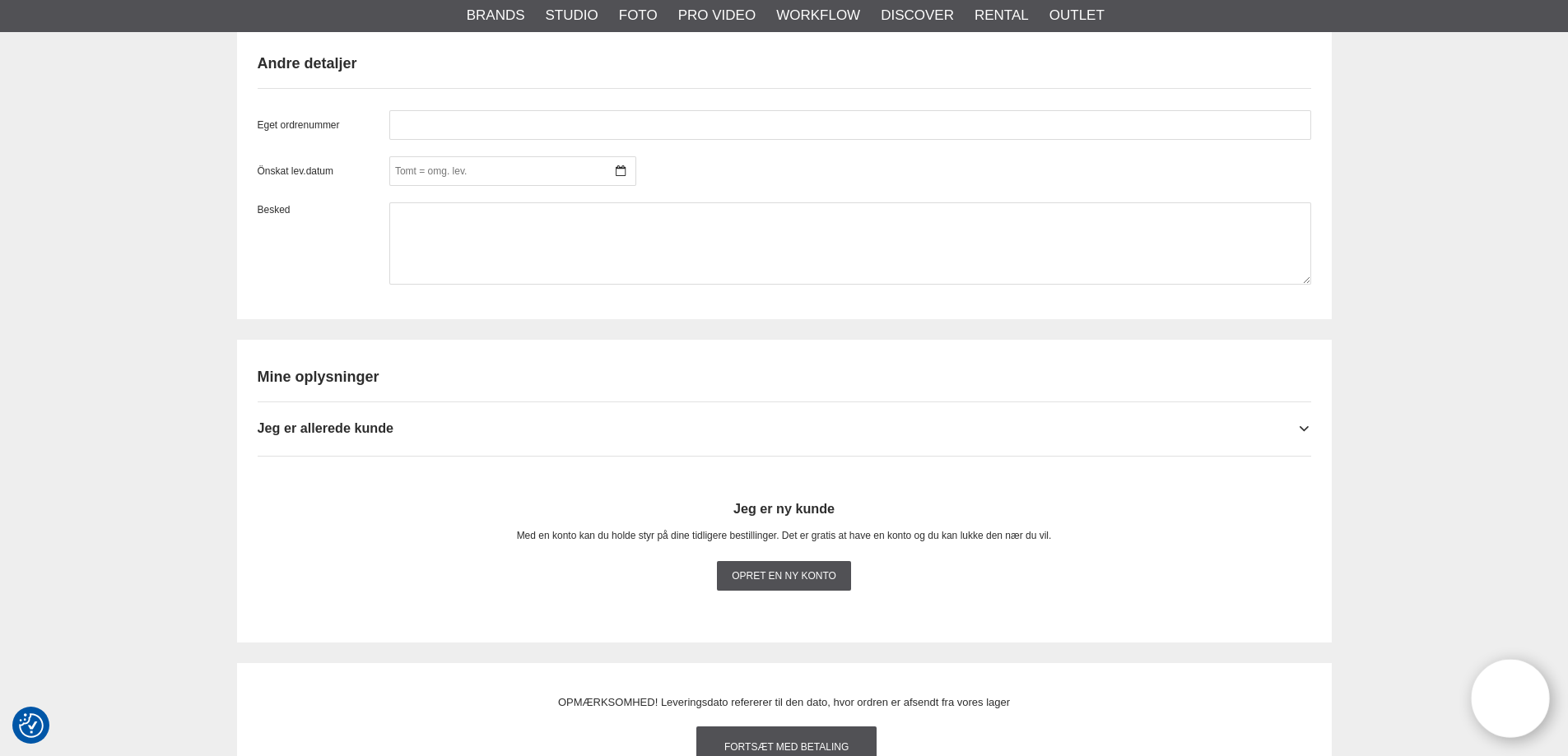
scroll to position [1317, 0]
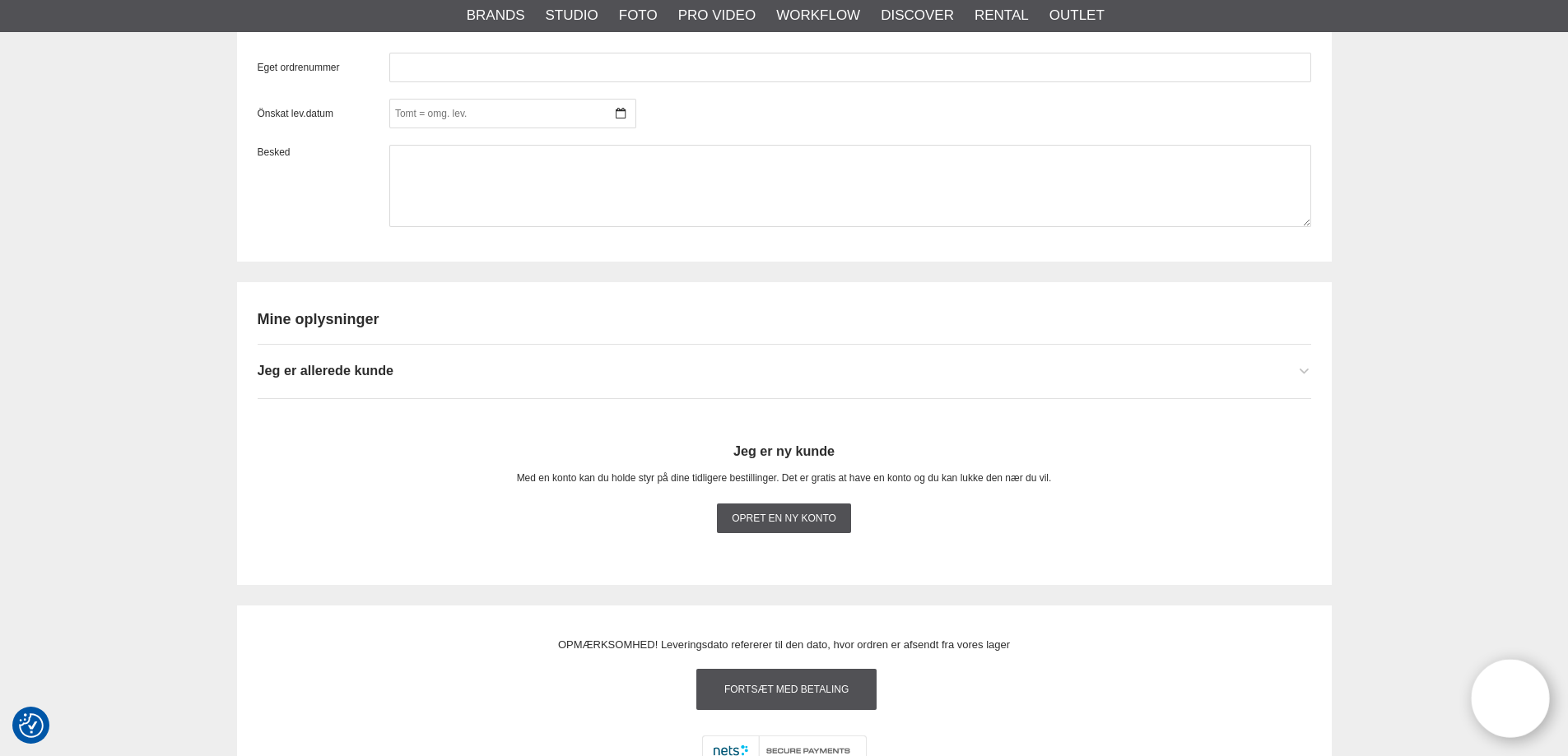
click at [429, 371] on div "Jeg er allerede kunde" at bounding box center [784, 365] width 1053 height 41
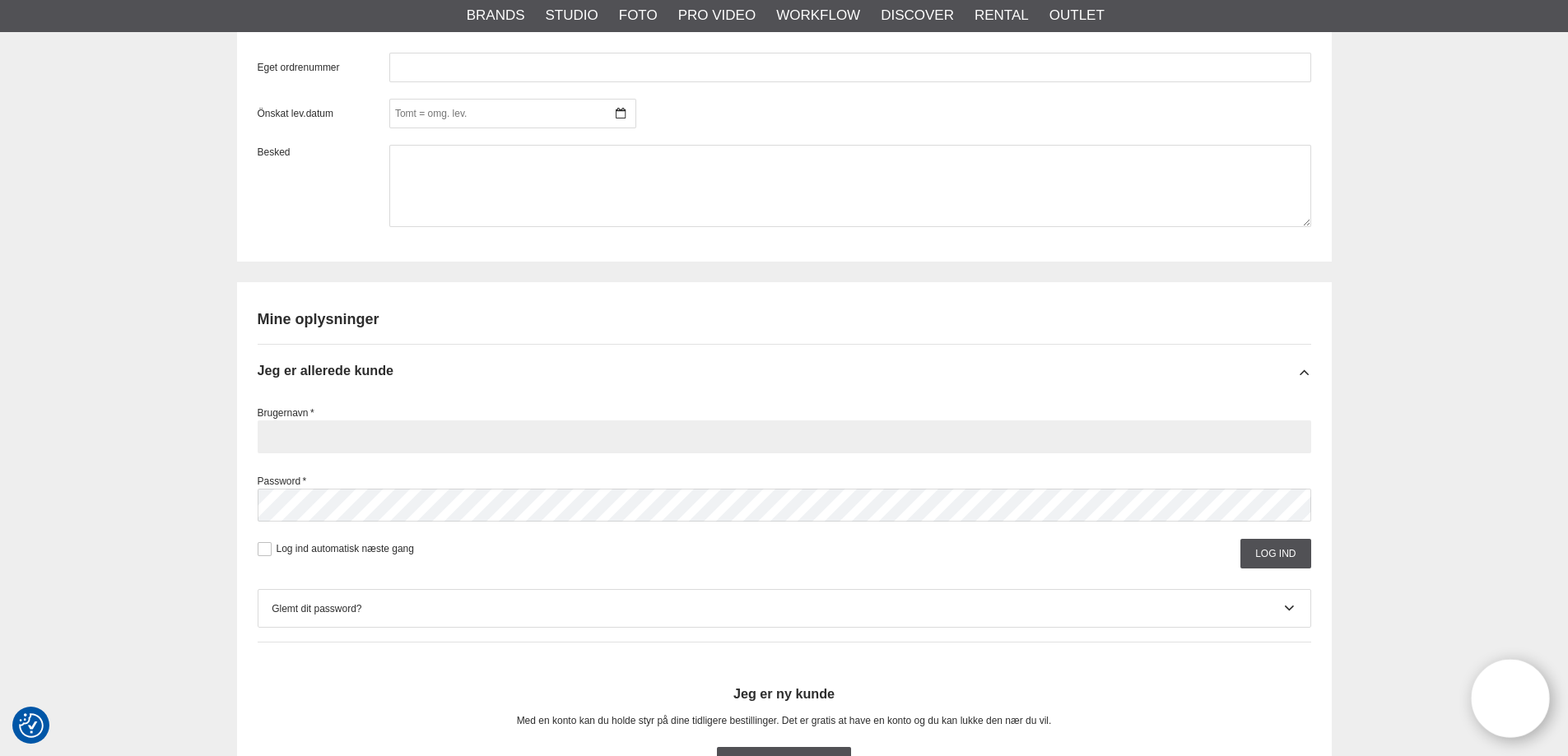
click at [415, 441] on input "text" at bounding box center [784, 437] width 1053 height 33
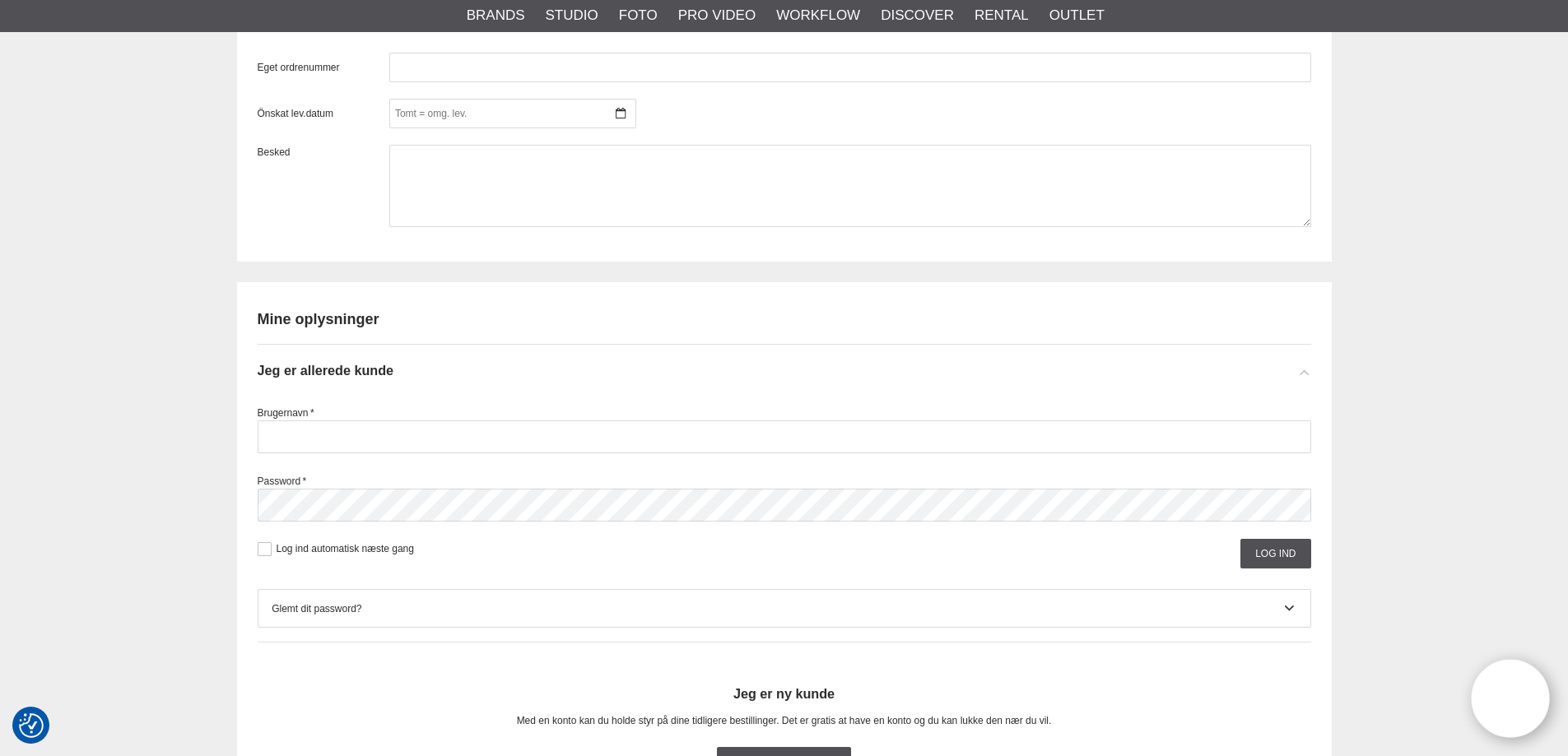
click at [1301, 372] on icon at bounding box center [1303, 372] width 13 height 16
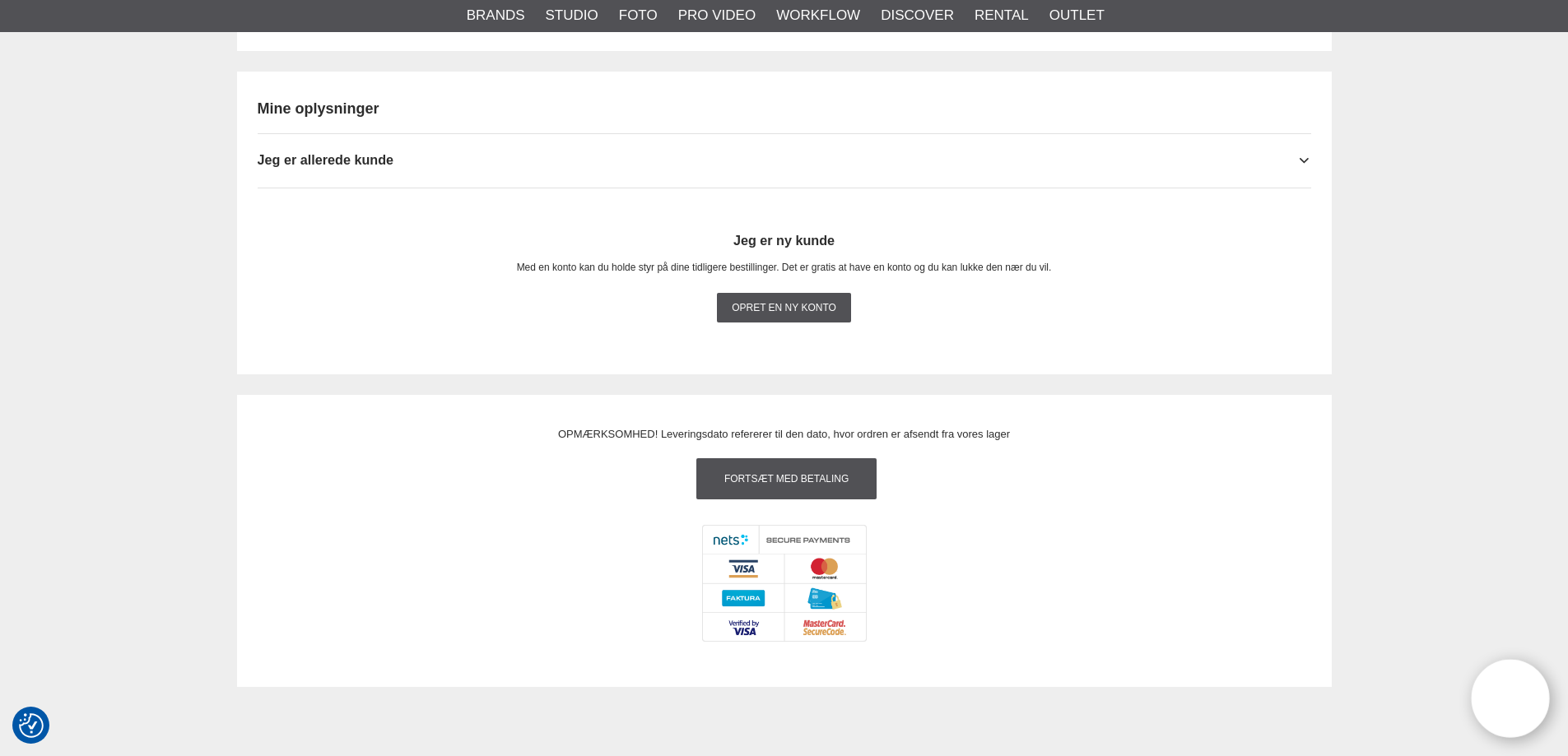
scroll to position [1646, 0]
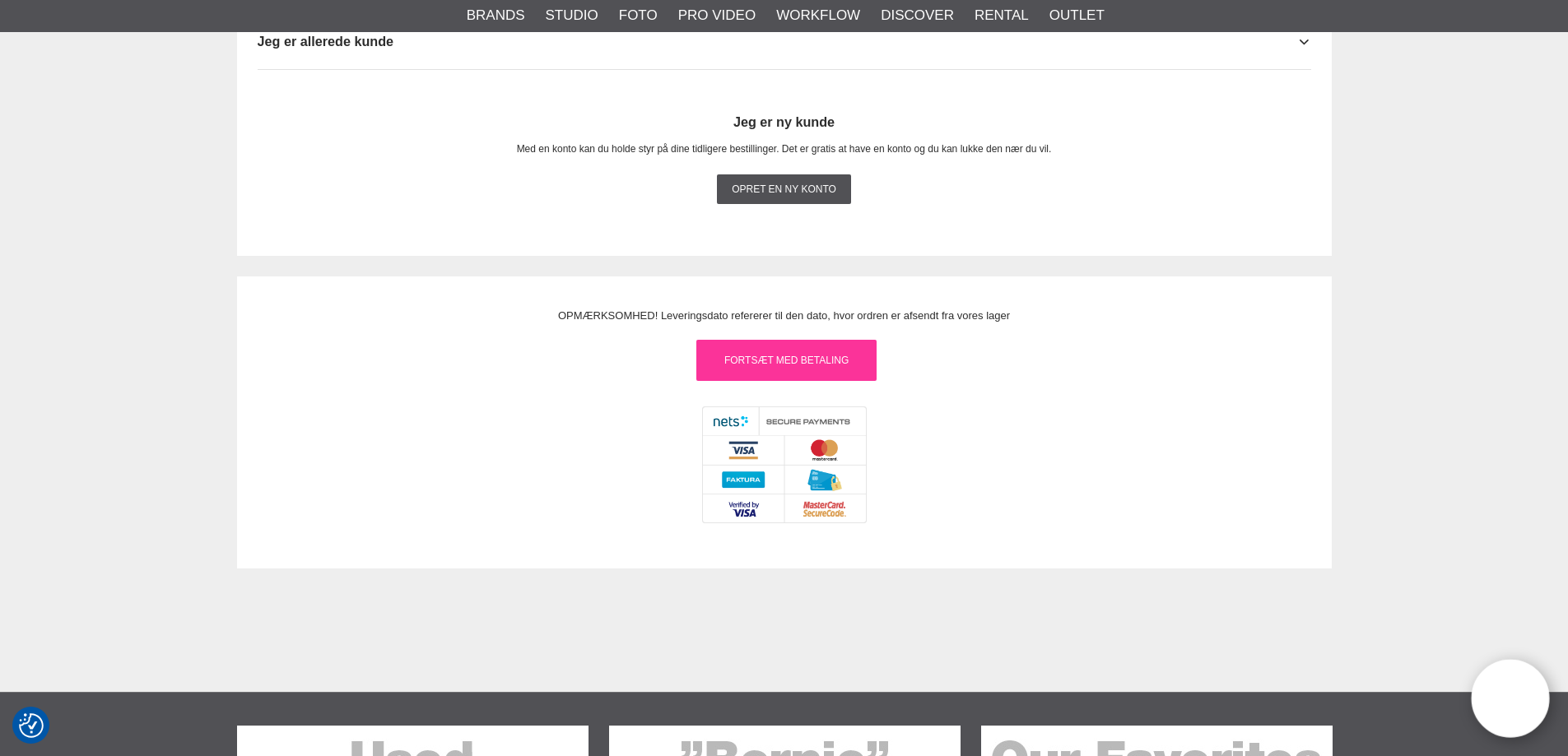
click at [810, 363] on link "Fortsæt med betaling" at bounding box center [786, 360] width 180 height 41
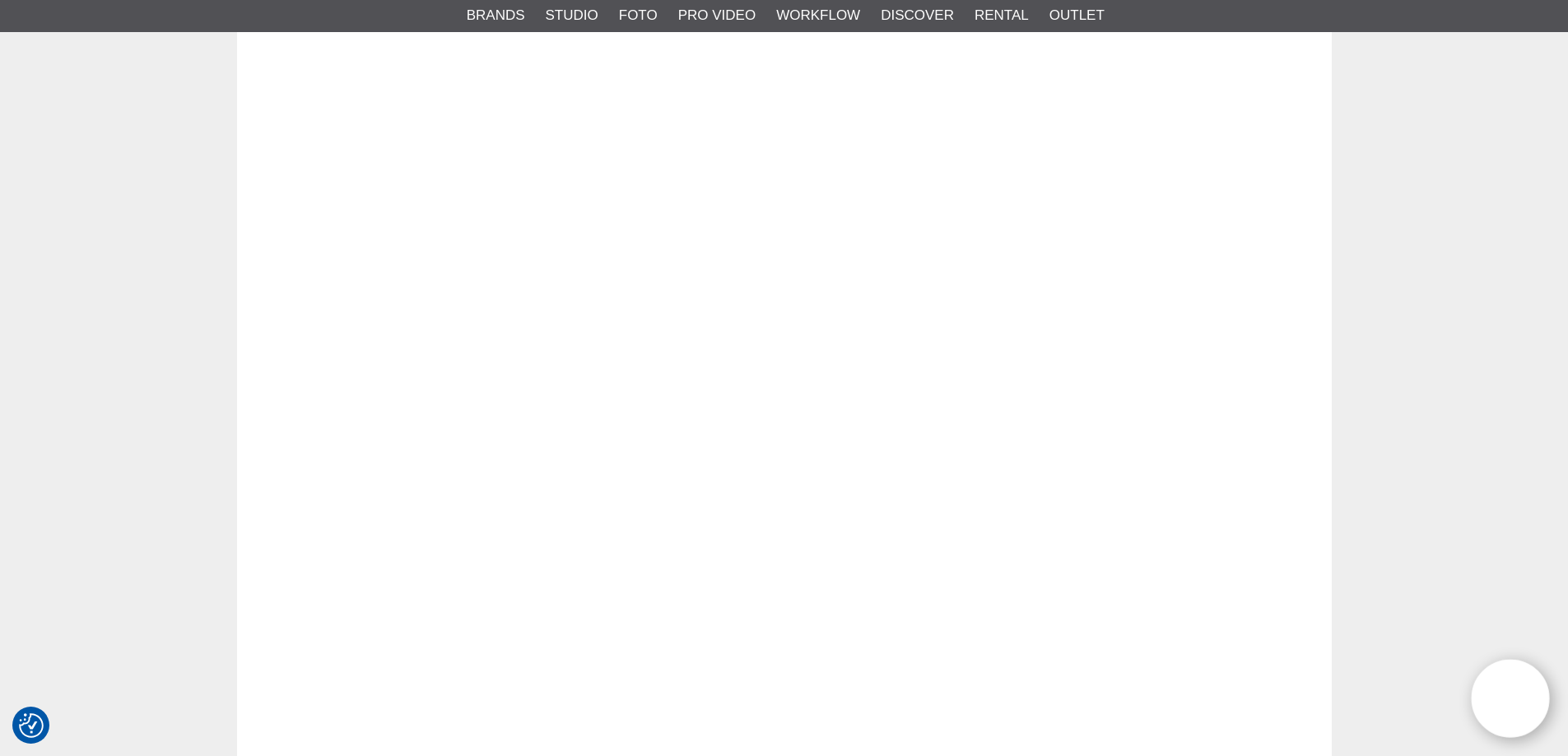
scroll to position [1981, 0]
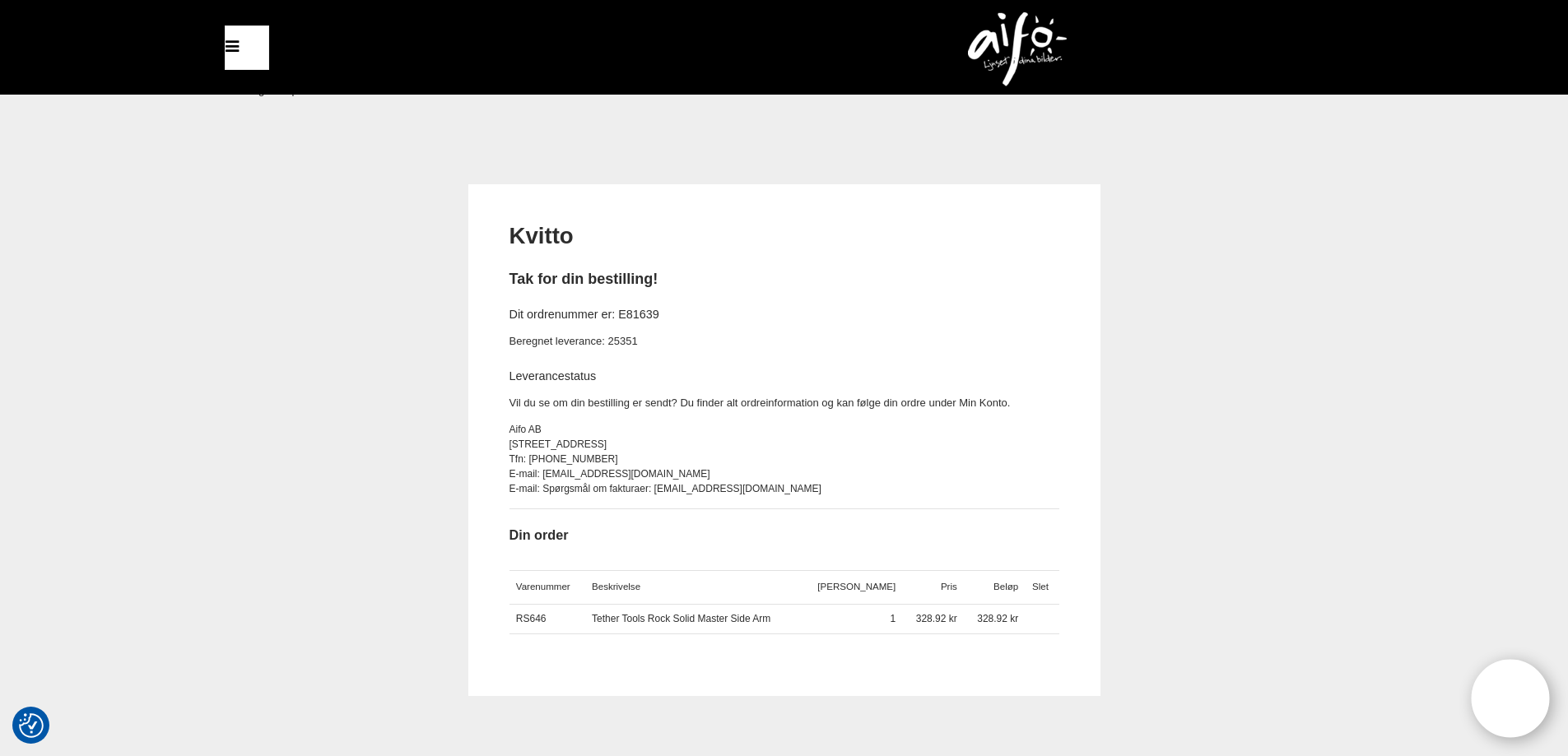
click at [1111, 340] on div "Kvitto Tak for din bestilling! Dit ordrenummer er: E81639 Beregnet leverance: 2…" at bounding box center [784, 440] width 1095 height 512
click at [617, 406] on p "Vil du se om din bestilling er sendt? Du finder alt ordreinformation og kan føl…" at bounding box center [784, 403] width 550 height 17
click at [743, 397] on p "Vil du se om din bestilling er sendt? Du finder alt ordreinformation og kan føl…" at bounding box center [784, 403] width 550 height 17
click at [958, 403] on p "Vil du se om din bestilling er sendt? Du finder alt ordreinformation og kan føl…" at bounding box center [784, 403] width 550 height 17
click at [1043, 25] on img at bounding box center [1017, 49] width 99 height 74
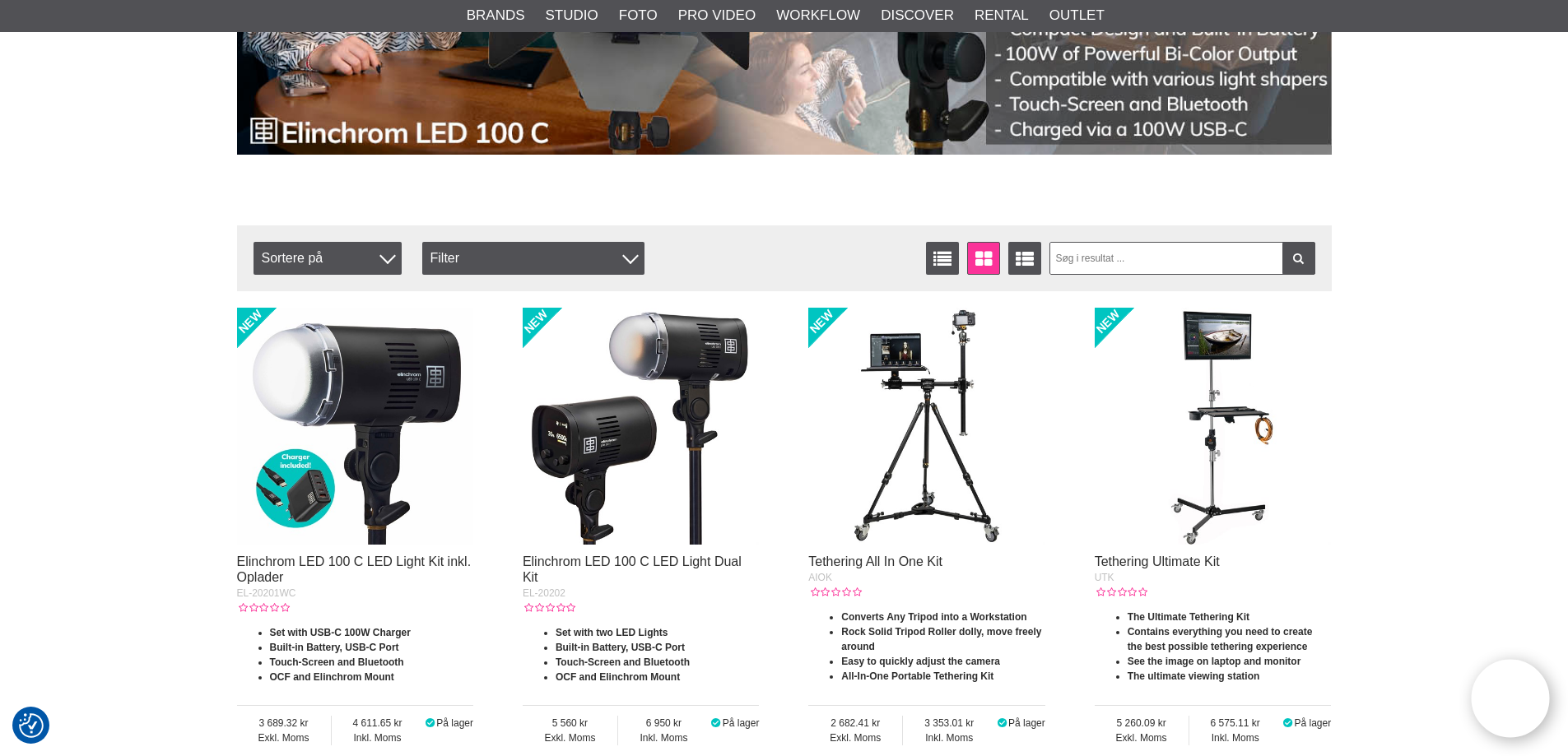
scroll to position [411, 0]
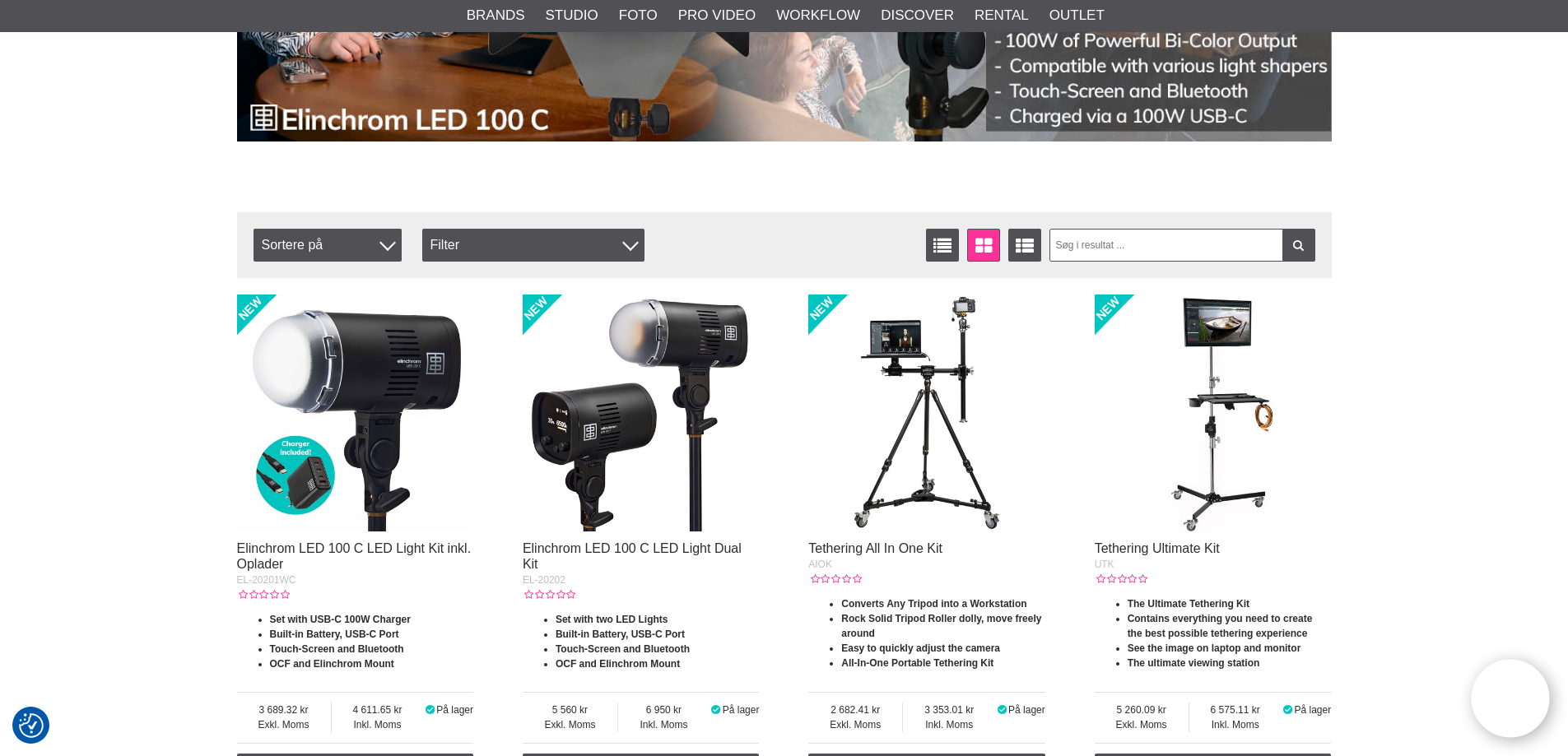
click at [709, 390] on img at bounding box center [640, 413] width 237 height 237
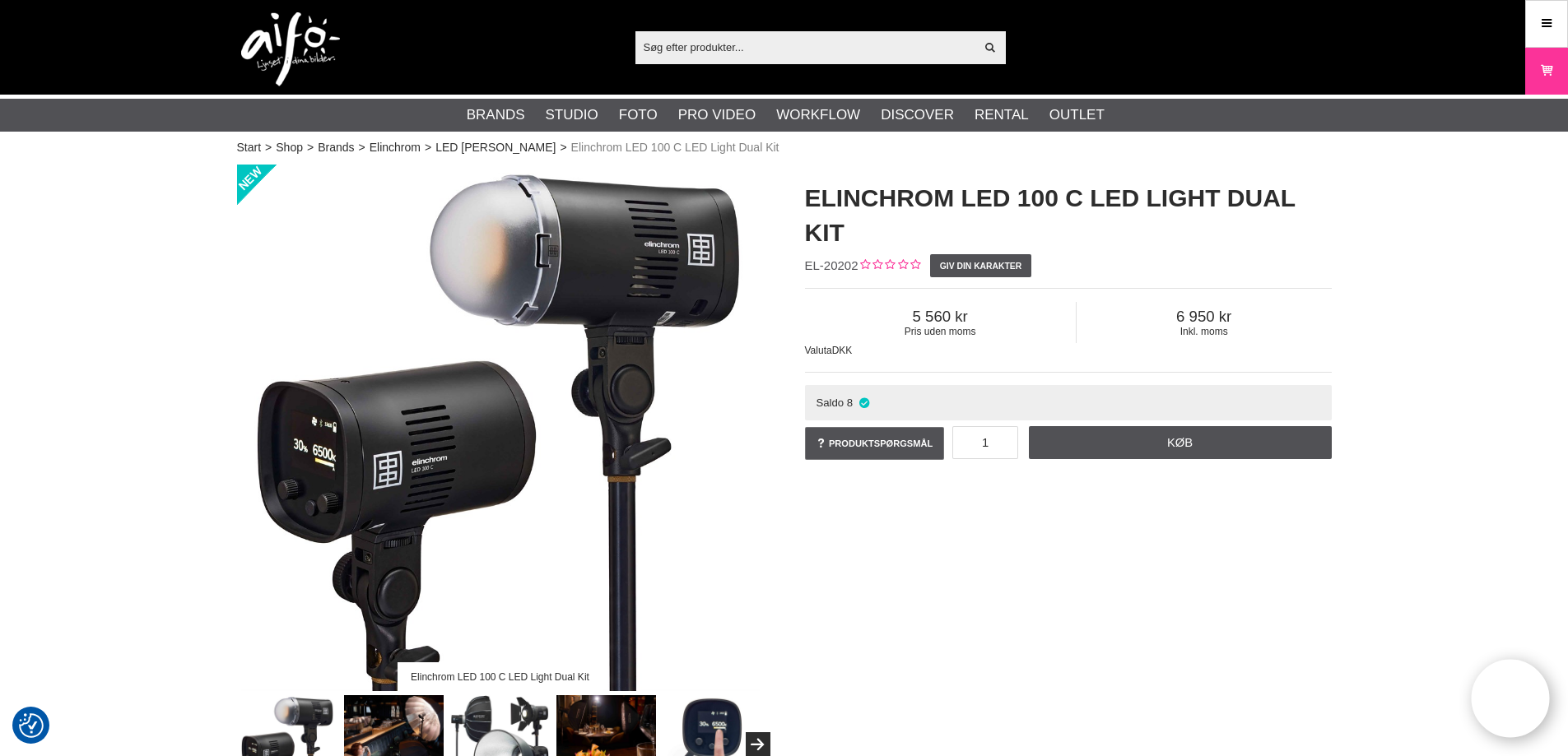
click at [1008, 555] on div "Elinchrom LED 100 C LED Light Dual Kit Elinchrom LED 100 C LED Light Dual Kit E…" at bounding box center [784, 479] width 1136 height 630
click at [907, 191] on h1 "Elinchrom LED 100 C LED Light Dual Kit" at bounding box center [1068, 216] width 527 height 69
click at [878, 210] on h1 "Elinchrom LED 100 C LED Light Dual Kit" at bounding box center [1068, 216] width 527 height 69
